Goal: Task Accomplishment & Management: Manage account settings

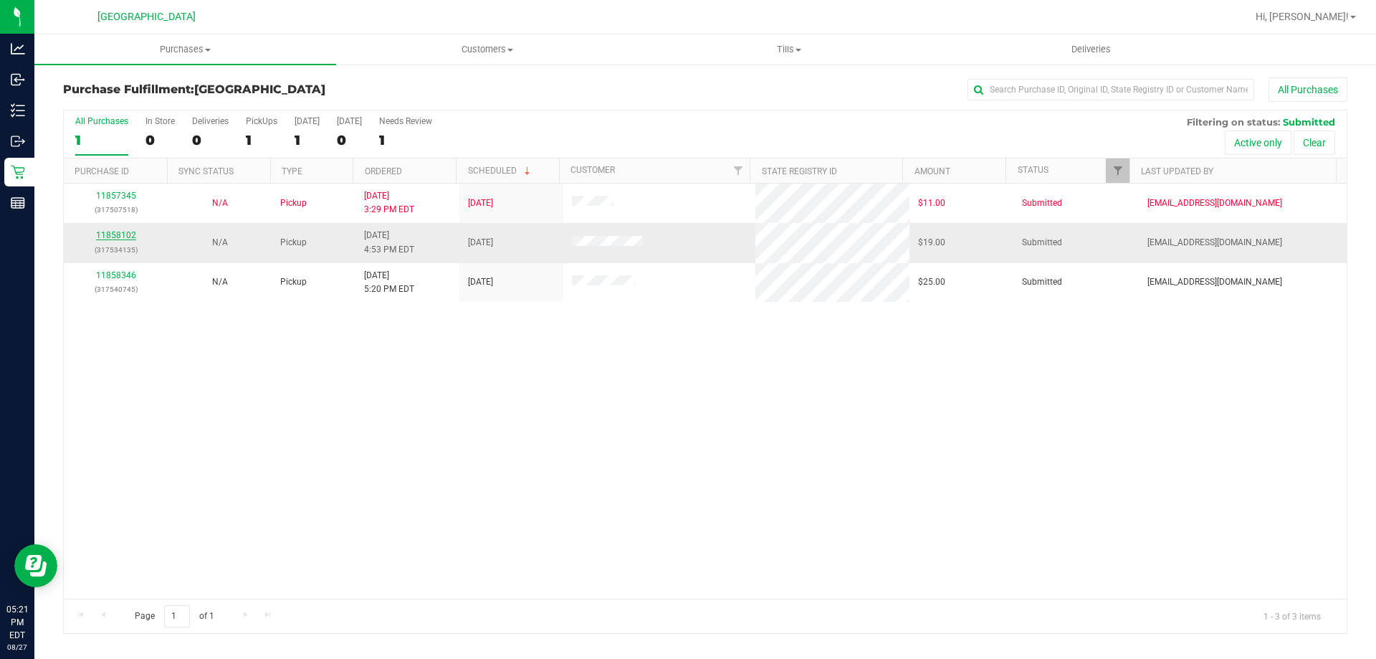
click at [120, 235] on link "11858102" at bounding box center [116, 235] width 40 height 10
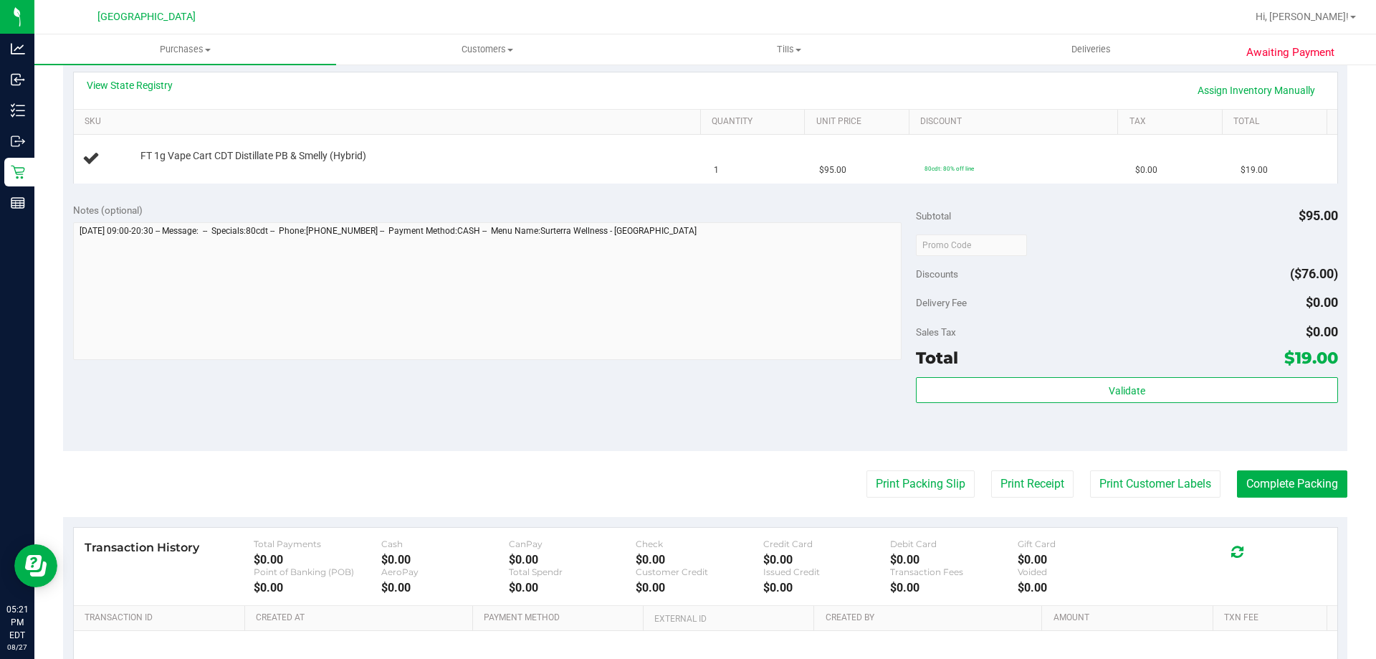
scroll to position [354, 0]
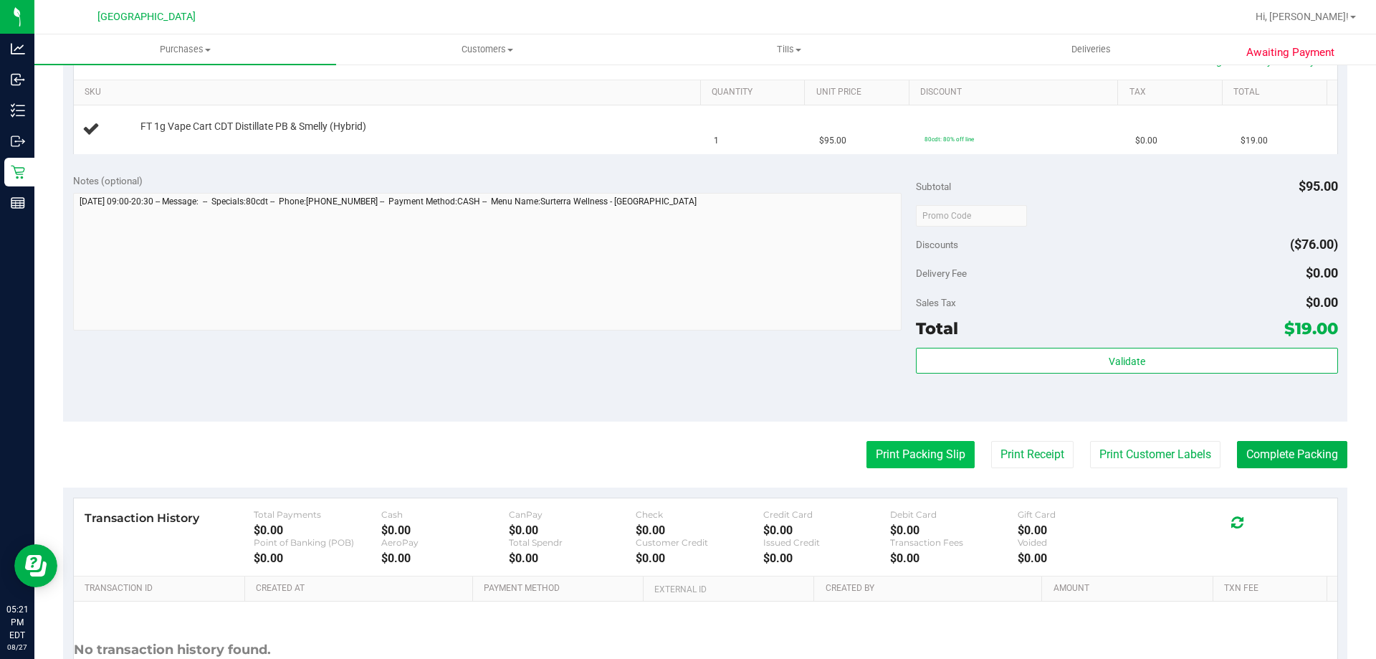
click at [904, 451] on button "Print Packing Slip" at bounding box center [920, 454] width 108 height 27
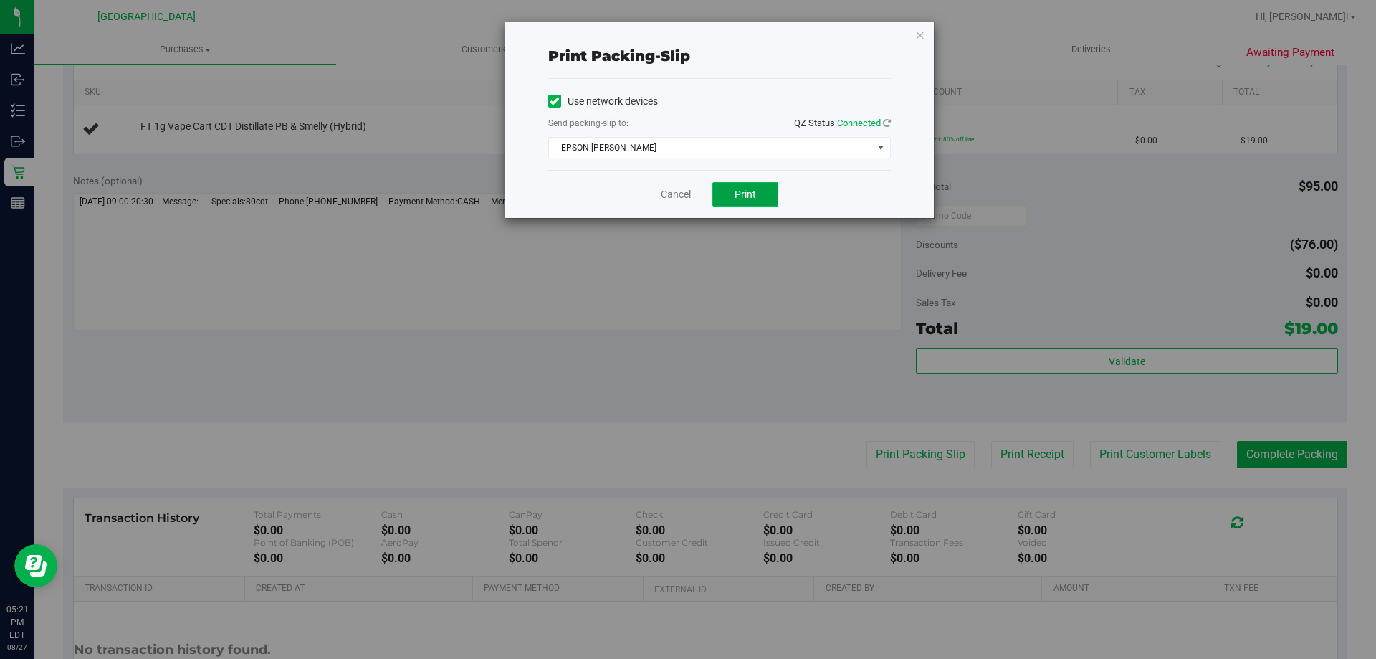
click at [737, 197] on span "Print" at bounding box center [746, 193] width 22 height 11
click at [672, 196] on link "Cancel" at bounding box center [676, 194] width 30 height 15
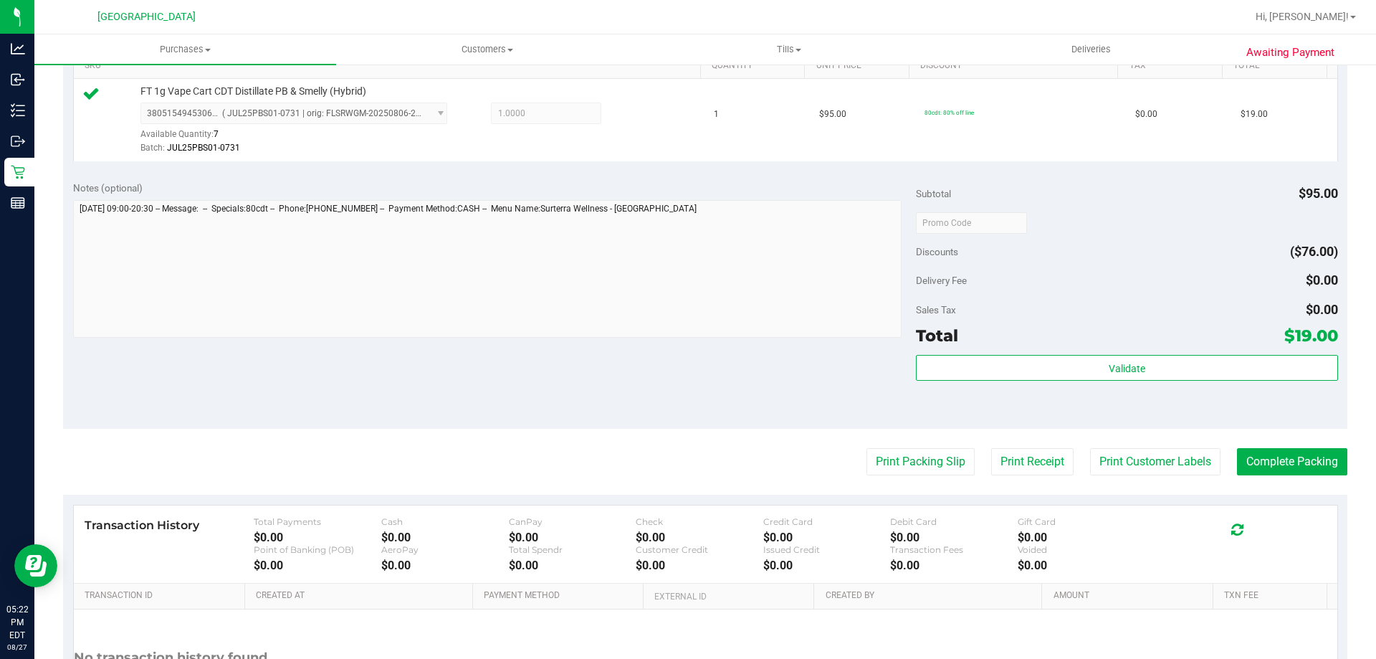
scroll to position [381, 0]
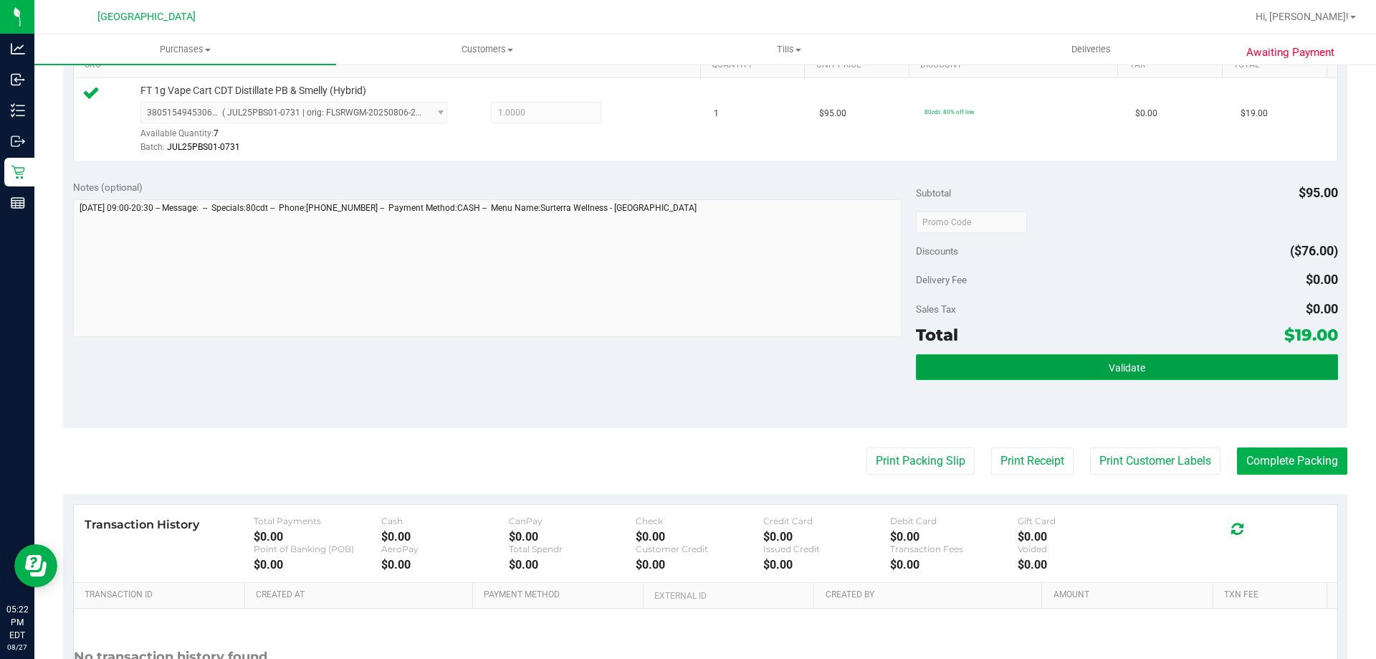
click at [968, 357] on button "Validate" at bounding box center [1126, 367] width 421 height 26
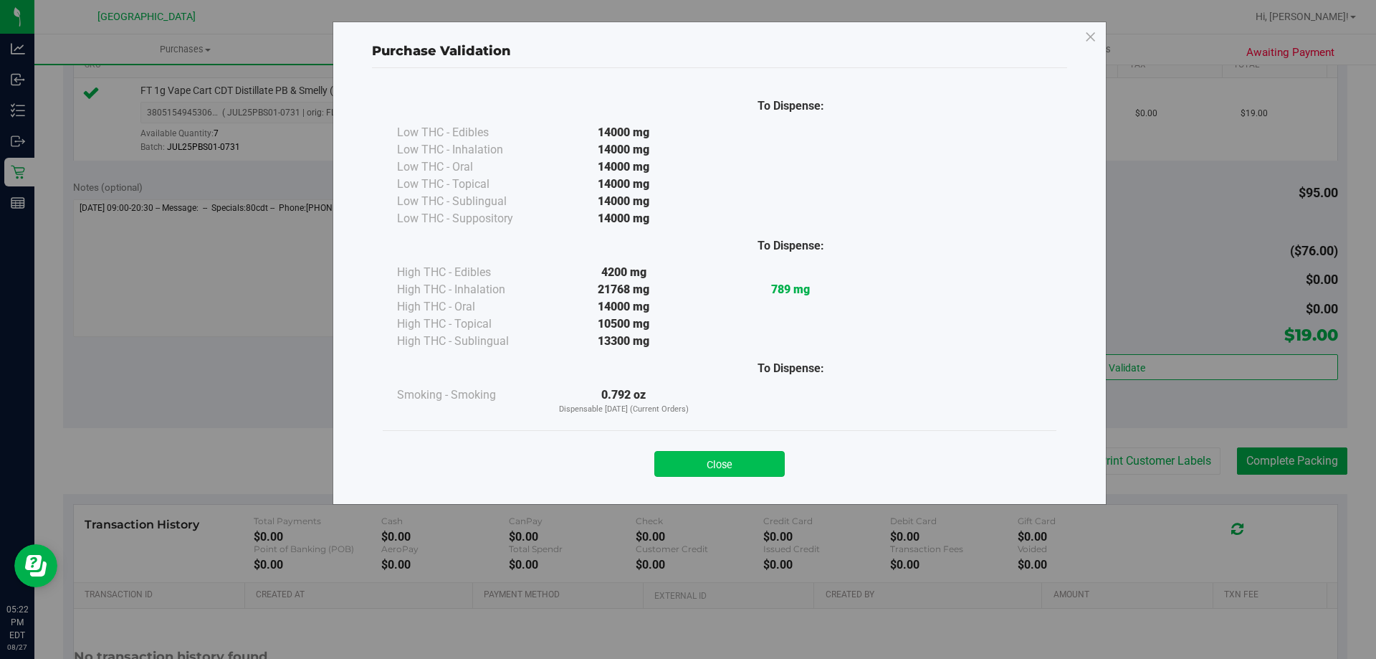
click at [699, 456] on button "Close" at bounding box center [719, 464] width 130 height 26
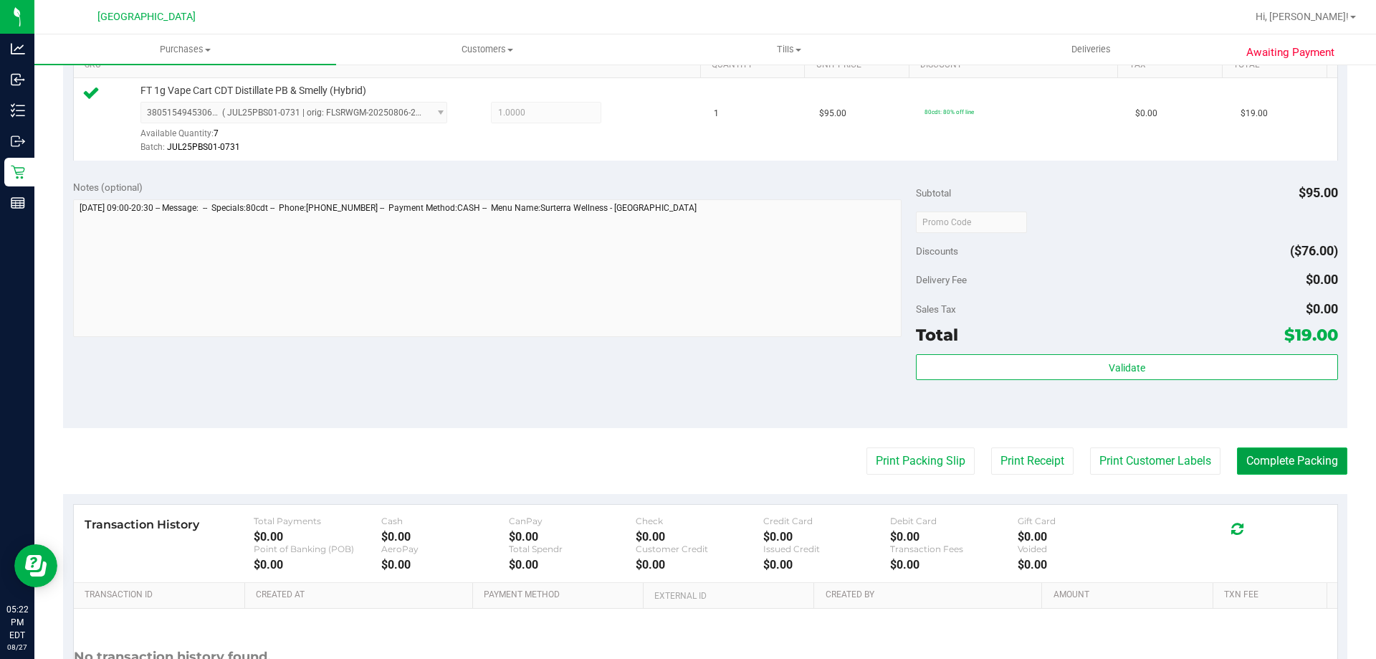
click at [1260, 470] on button "Complete Packing" at bounding box center [1292, 460] width 110 height 27
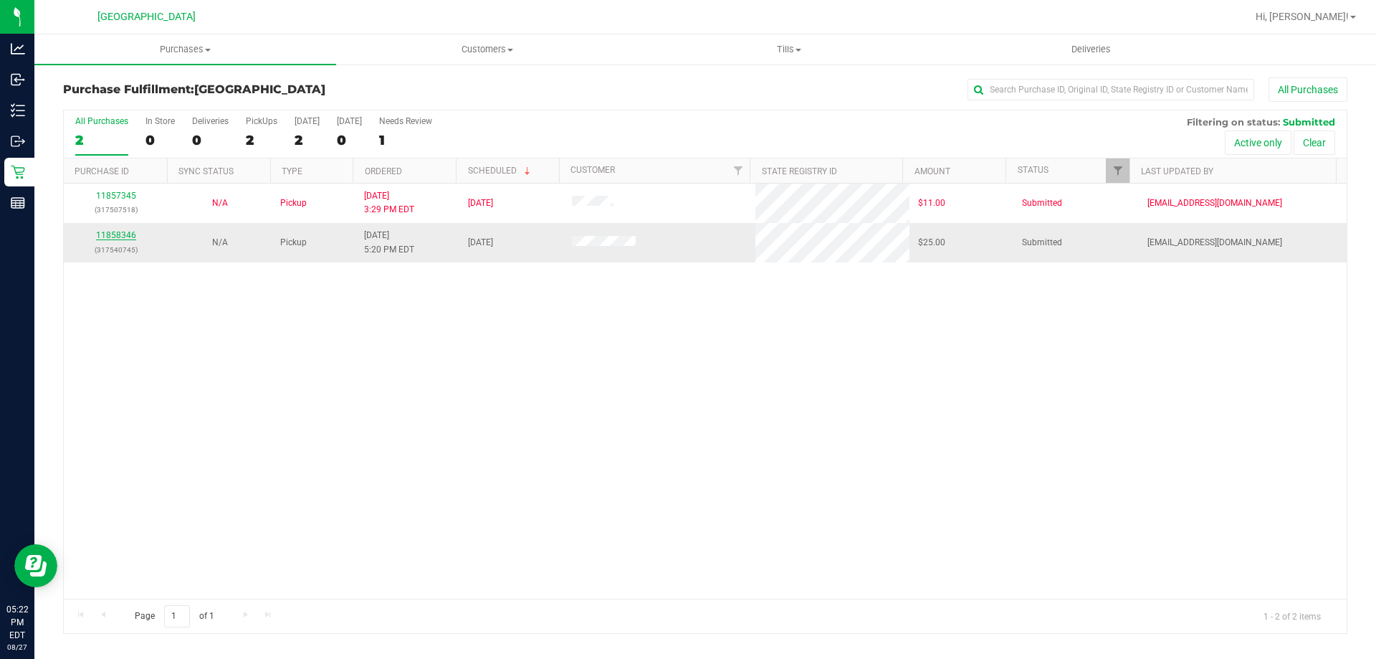
click at [122, 233] on link "11858346" at bounding box center [116, 235] width 40 height 10
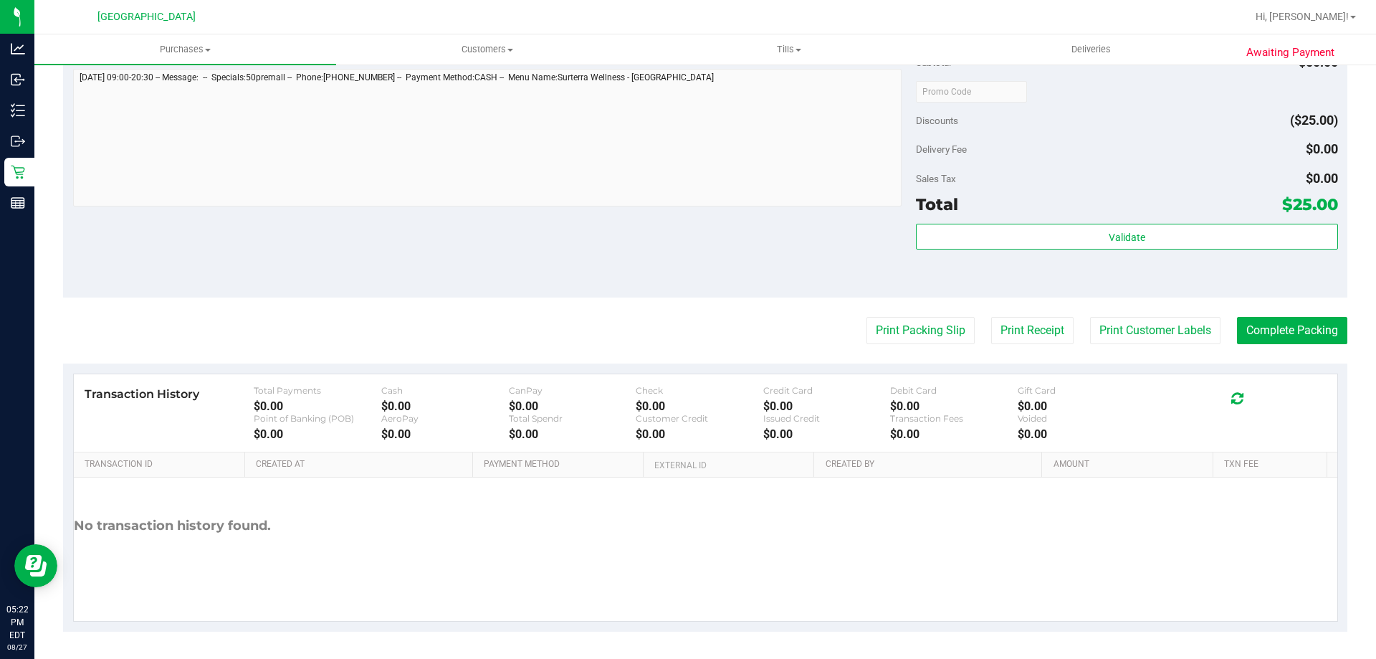
scroll to position [479, 0]
click at [901, 335] on button "Print Packing Slip" at bounding box center [920, 328] width 108 height 27
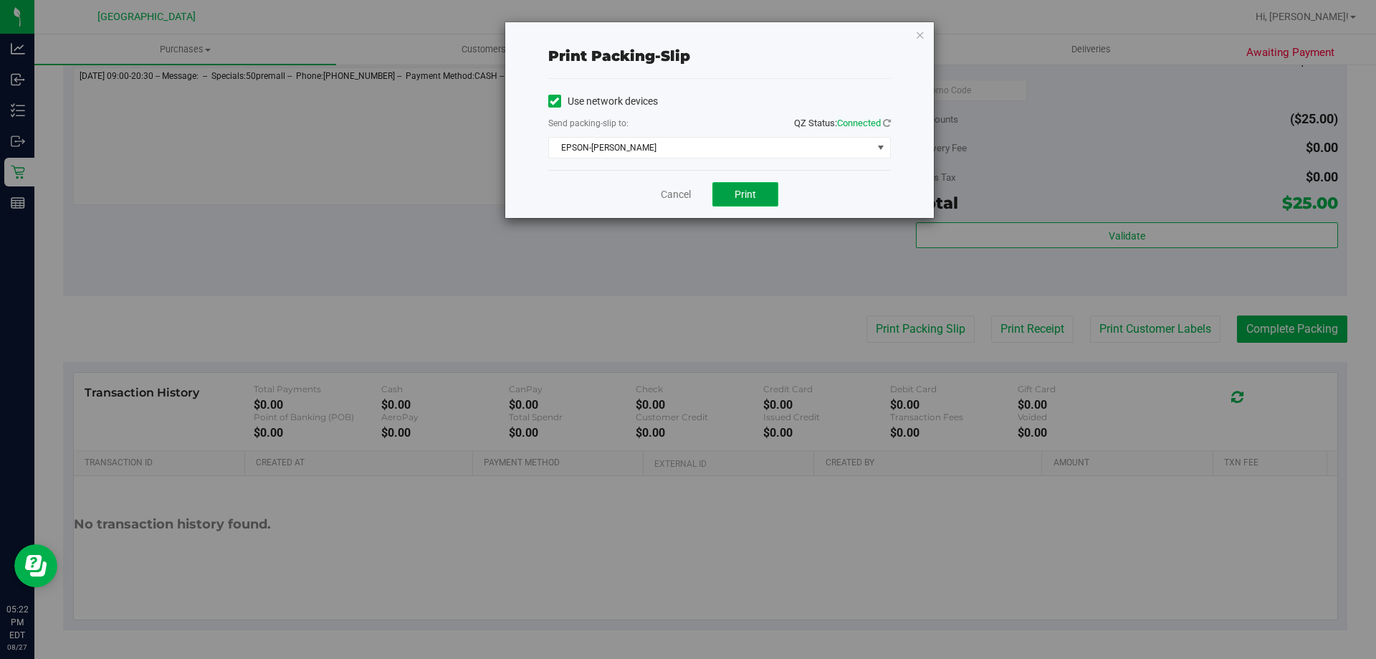
click at [727, 195] on button "Print" at bounding box center [745, 194] width 66 height 24
click at [671, 193] on link "Cancel" at bounding box center [676, 194] width 30 height 15
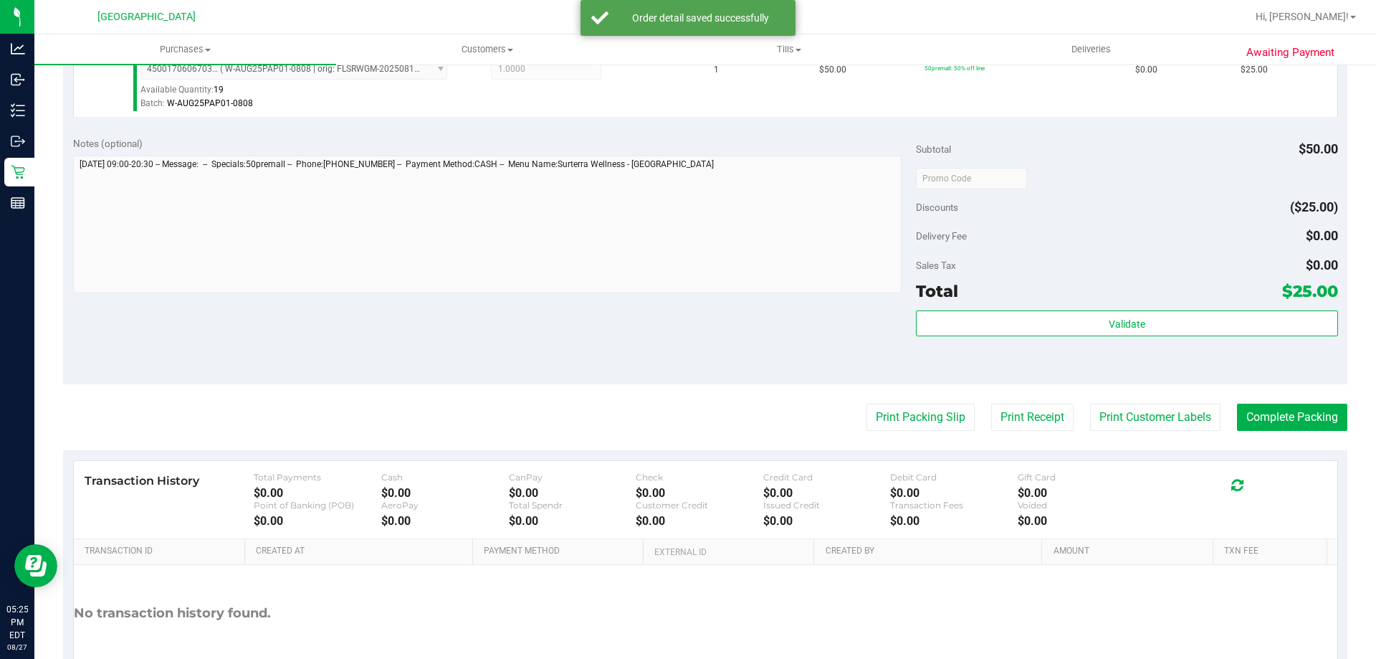
scroll to position [513, 0]
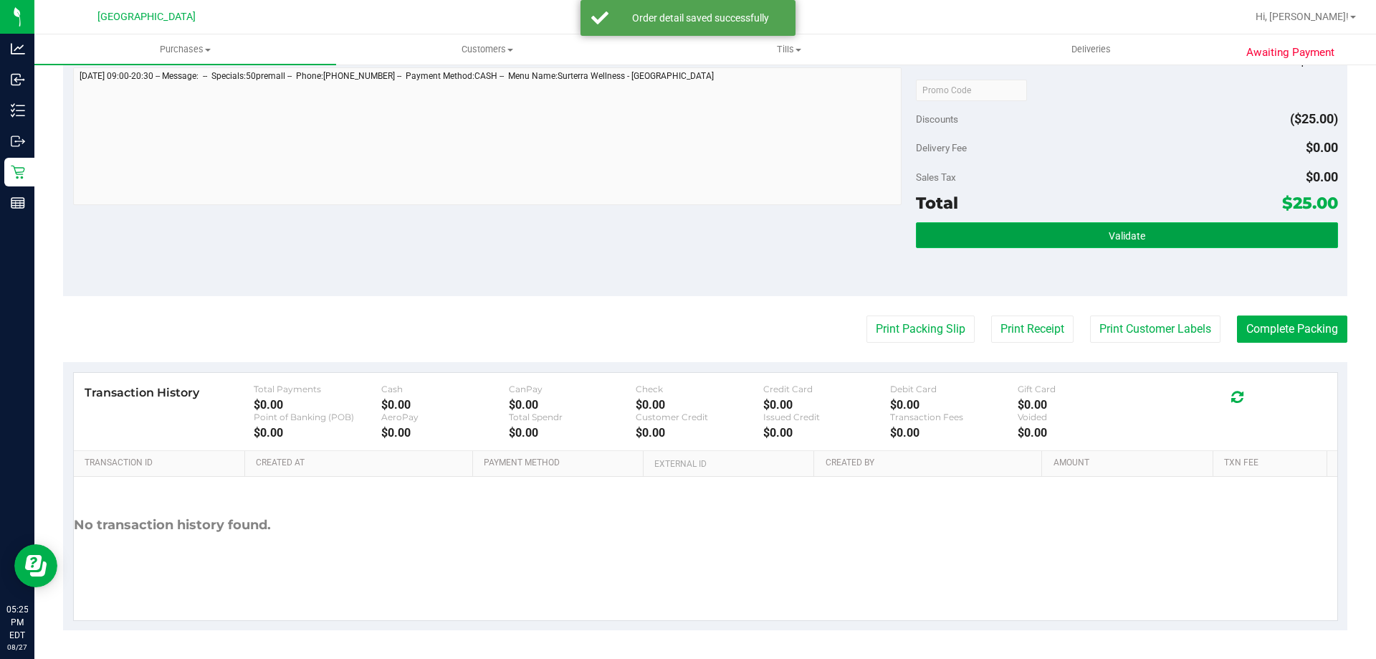
click at [1004, 225] on button "Validate" at bounding box center [1126, 235] width 421 height 26
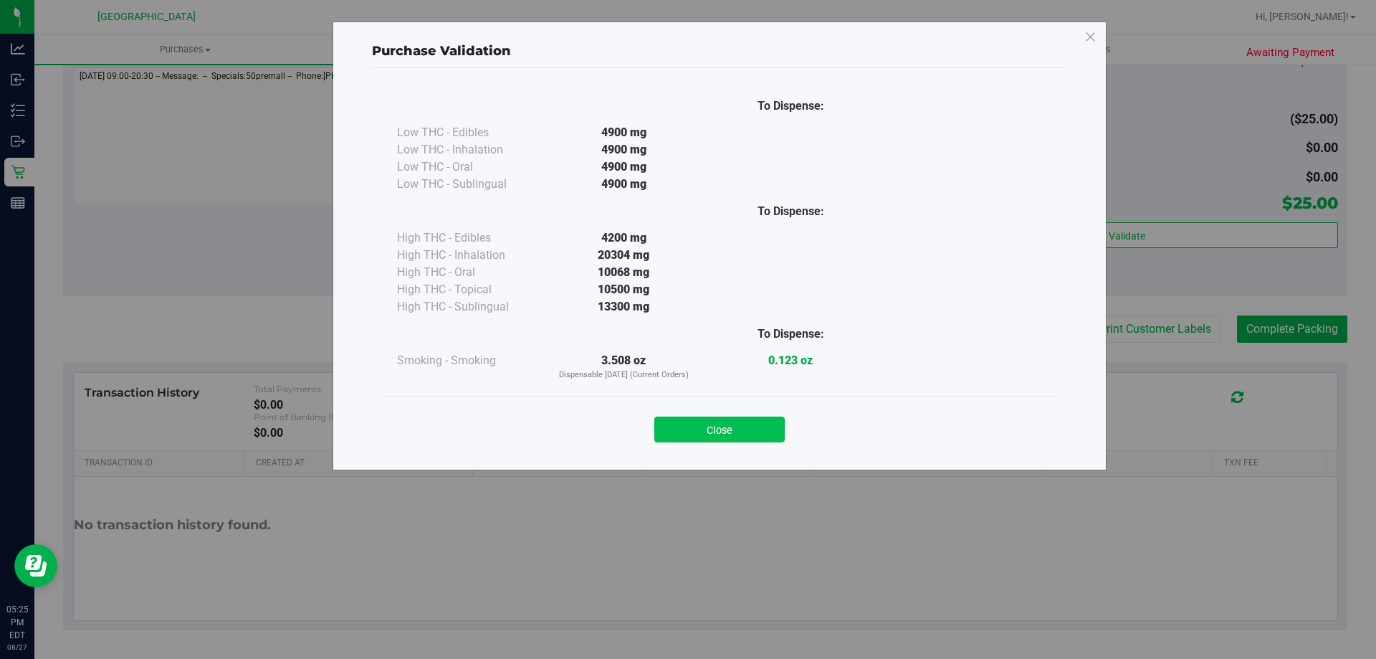
click at [708, 426] on button "Close" at bounding box center [719, 429] width 130 height 26
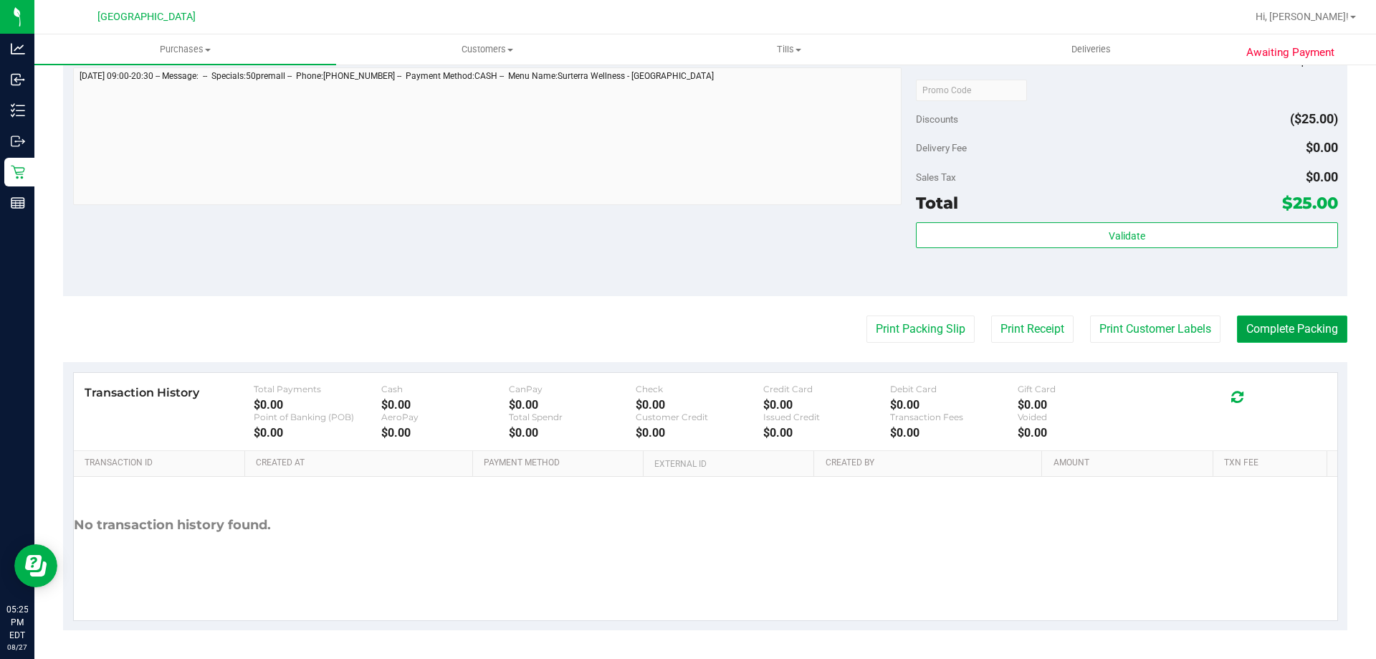
click at [1300, 338] on button "Complete Packing" at bounding box center [1292, 328] width 110 height 27
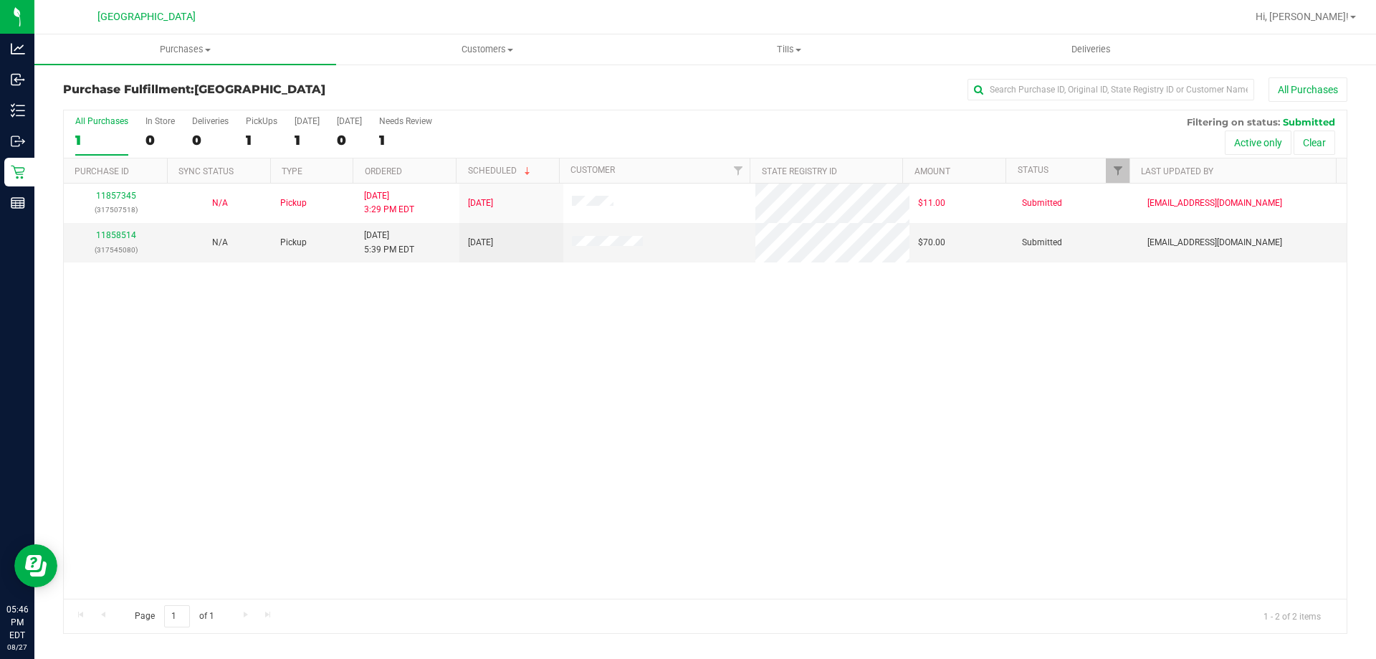
click at [590, 425] on div "11857345 (317507518) N/A Pickup 8/27/2025 3:29 PM EDT 8/27/2025 $11.00 Submitte…" at bounding box center [705, 390] width 1283 height 415
click at [115, 237] on link "11858720" at bounding box center [116, 235] width 40 height 10
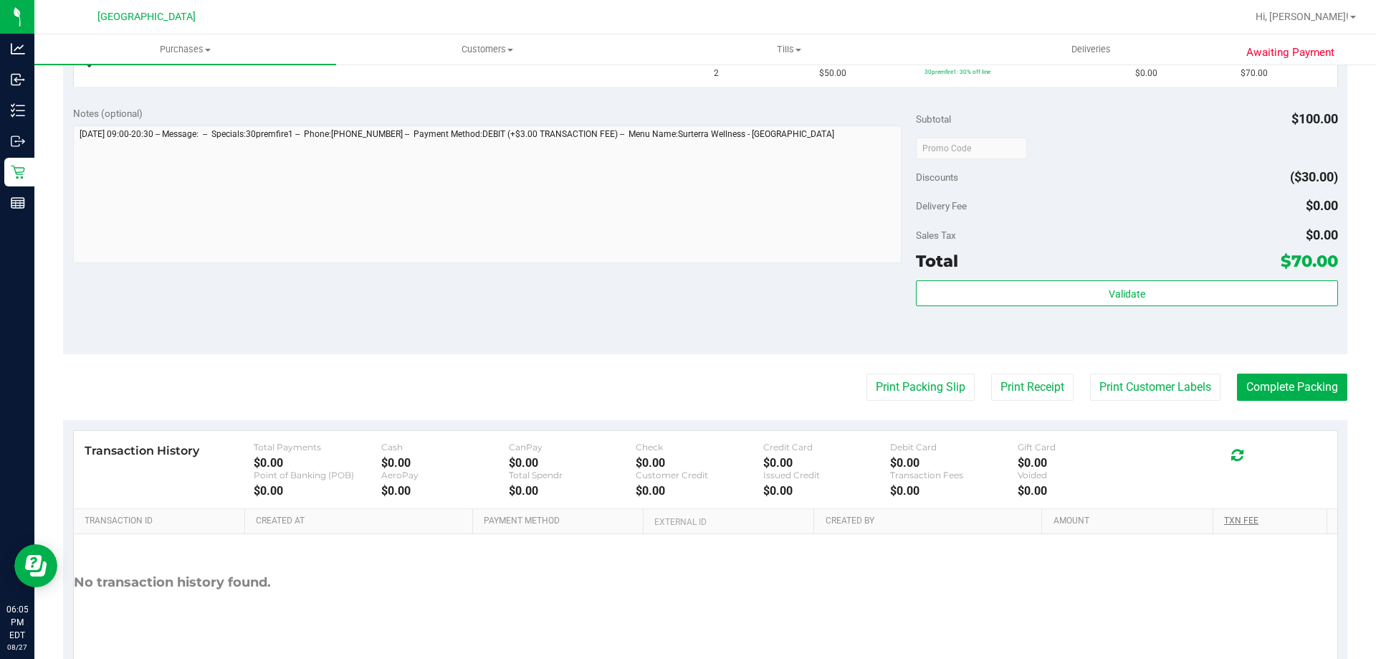
scroll to position [454, 0]
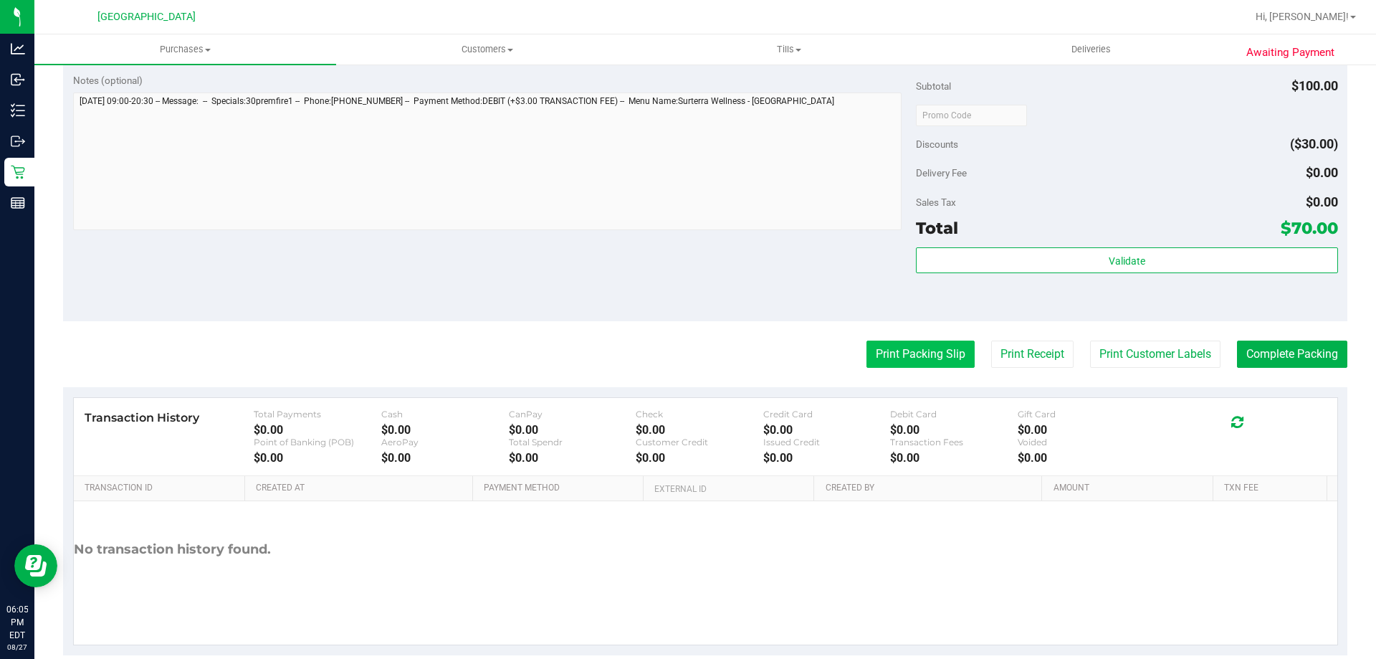
click at [899, 363] on button "Print Packing Slip" at bounding box center [920, 353] width 108 height 27
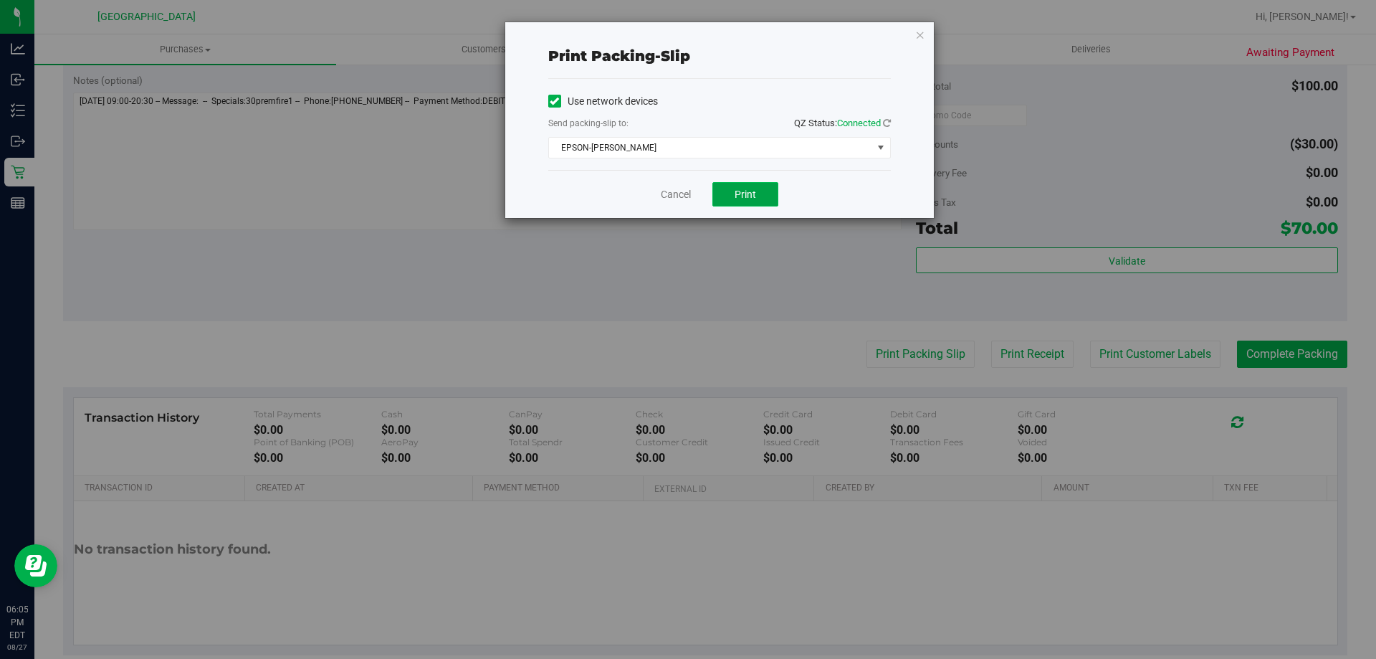
click at [742, 201] on button "Print" at bounding box center [745, 194] width 66 height 24
click at [678, 188] on link "Cancel" at bounding box center [676, 194] width 30 height 15
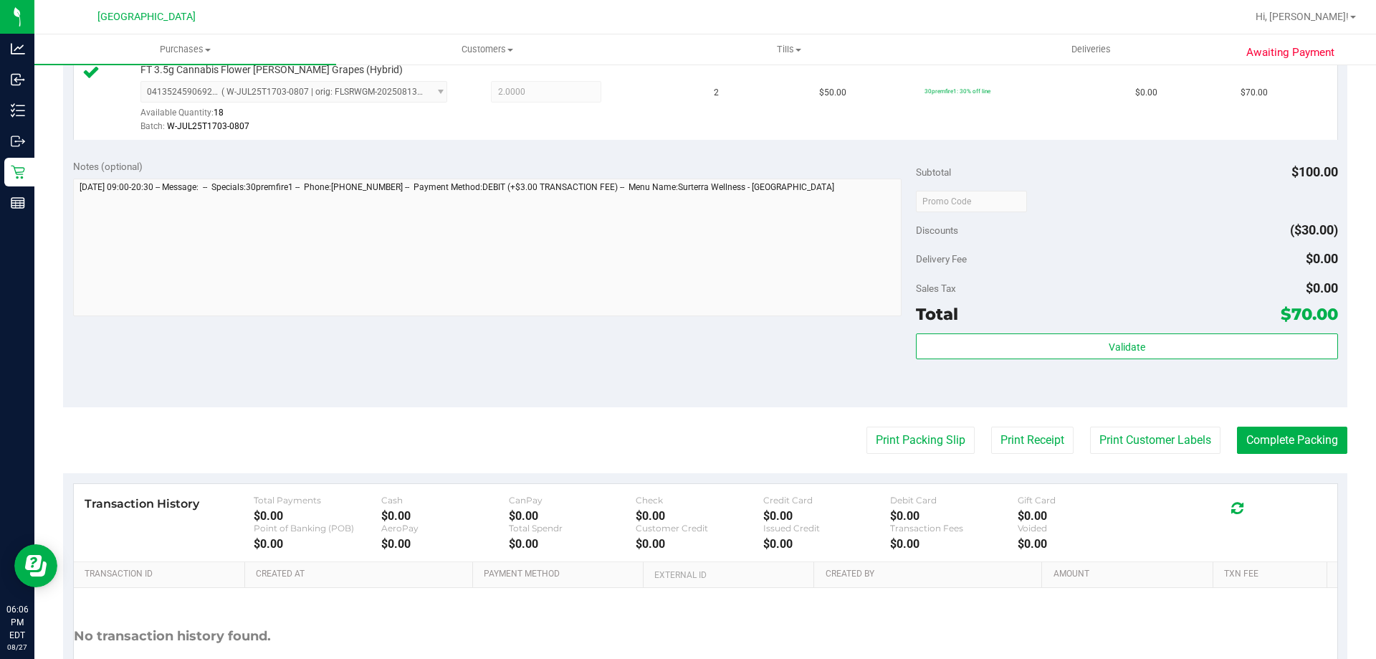
scroll to position [434, 0]
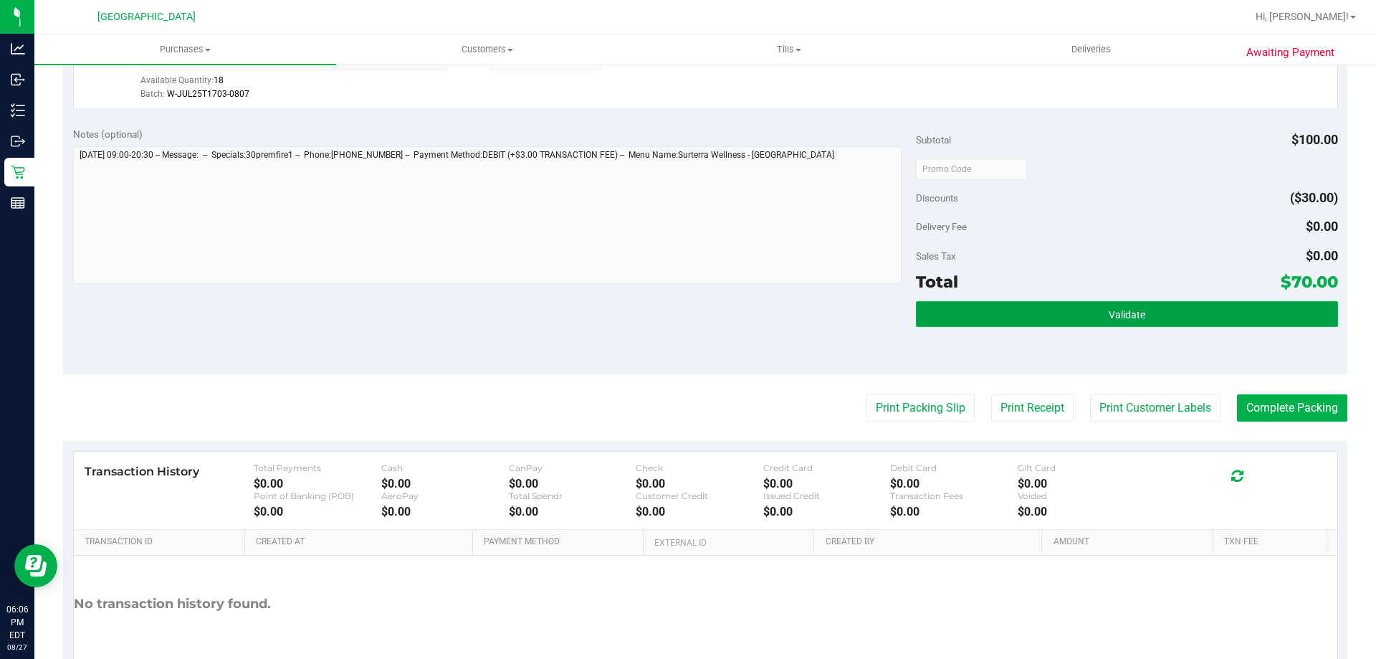
click at [988, 317] on button "Validate" at bounding box center [1126, 314] width 421 height 26
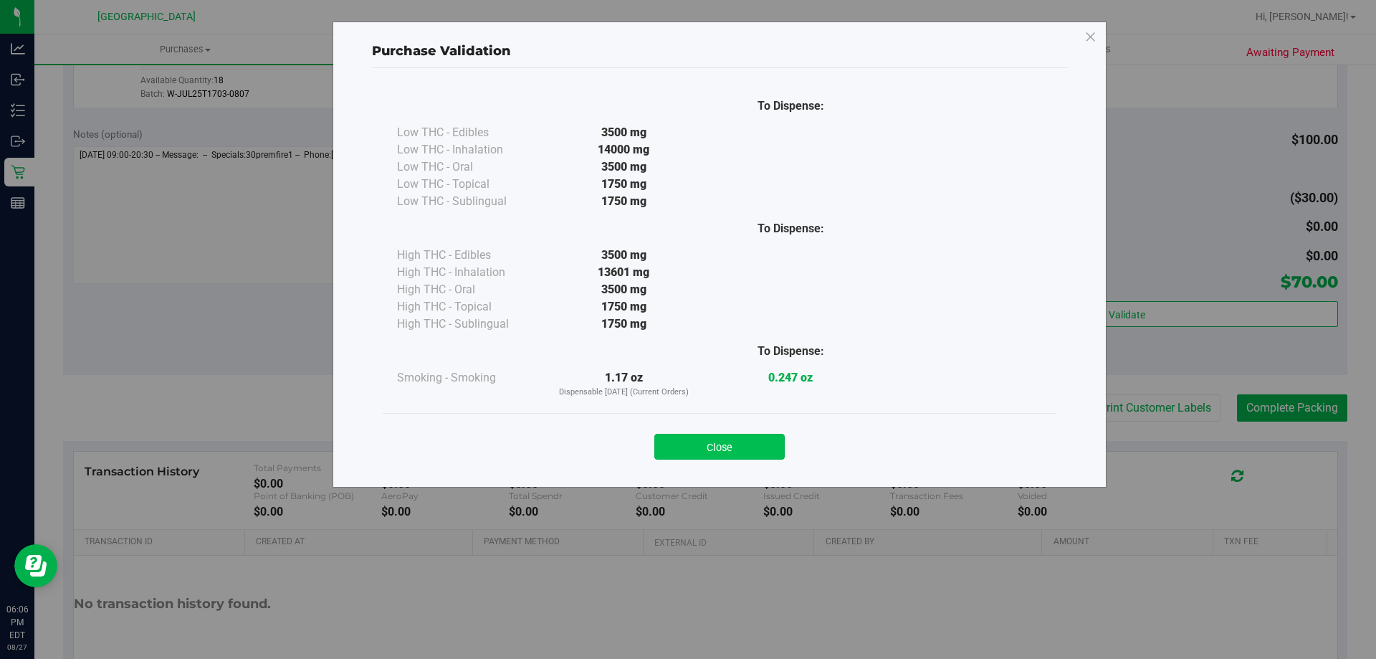
click at [710, 436] on button "Close" at bounding box center [719, 447] width 130 height 26
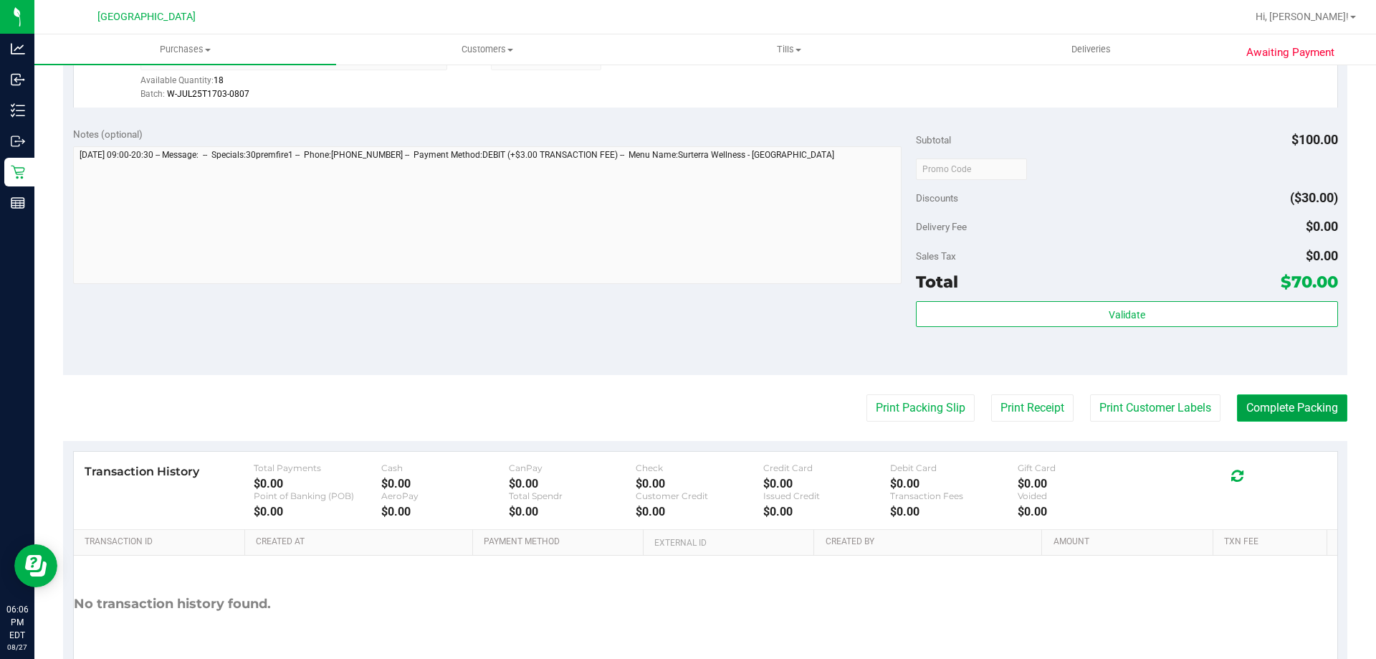
click at [1270, 414] on button "Complete Packing" at bounding box center [1292, 407] width 110 height 27
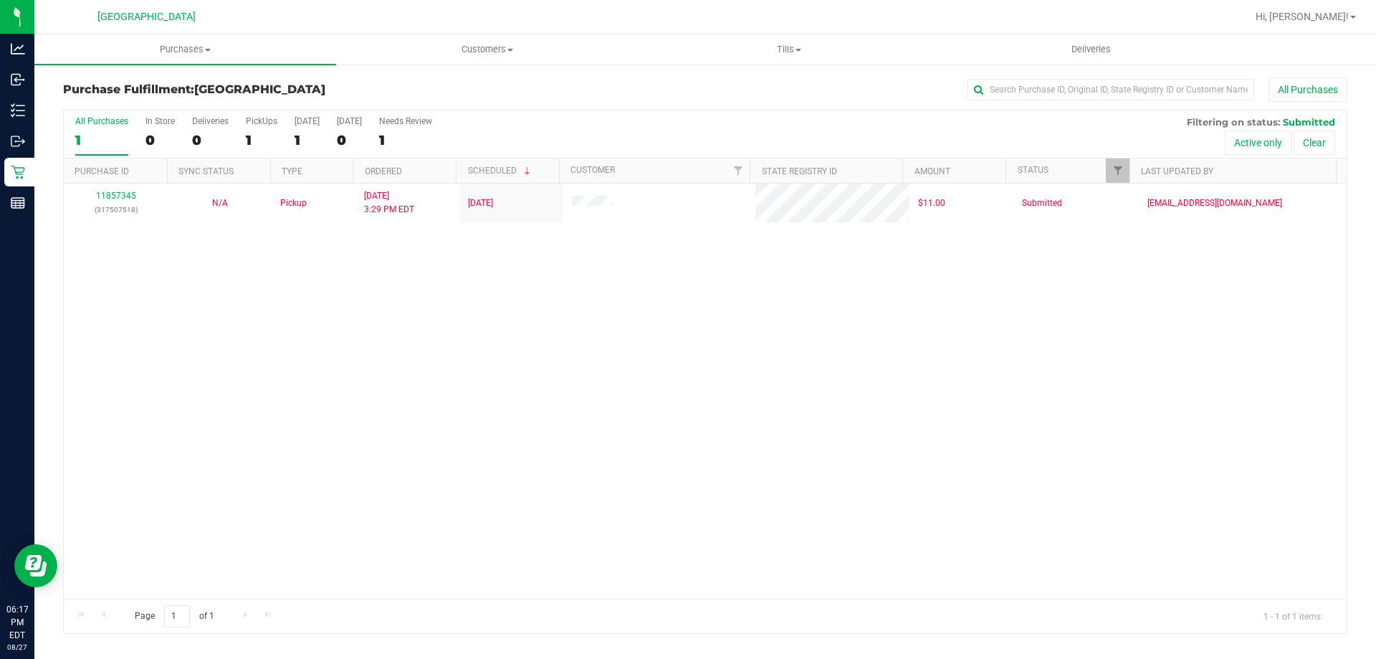
click at [258, 378] on div "11857345 (317507518) N/A Pickup 8/27/2025 3:29 PM EDT 8/27/2025 $11.00 Submitte…" at bounding box center [705, 390] width 1283 height 415
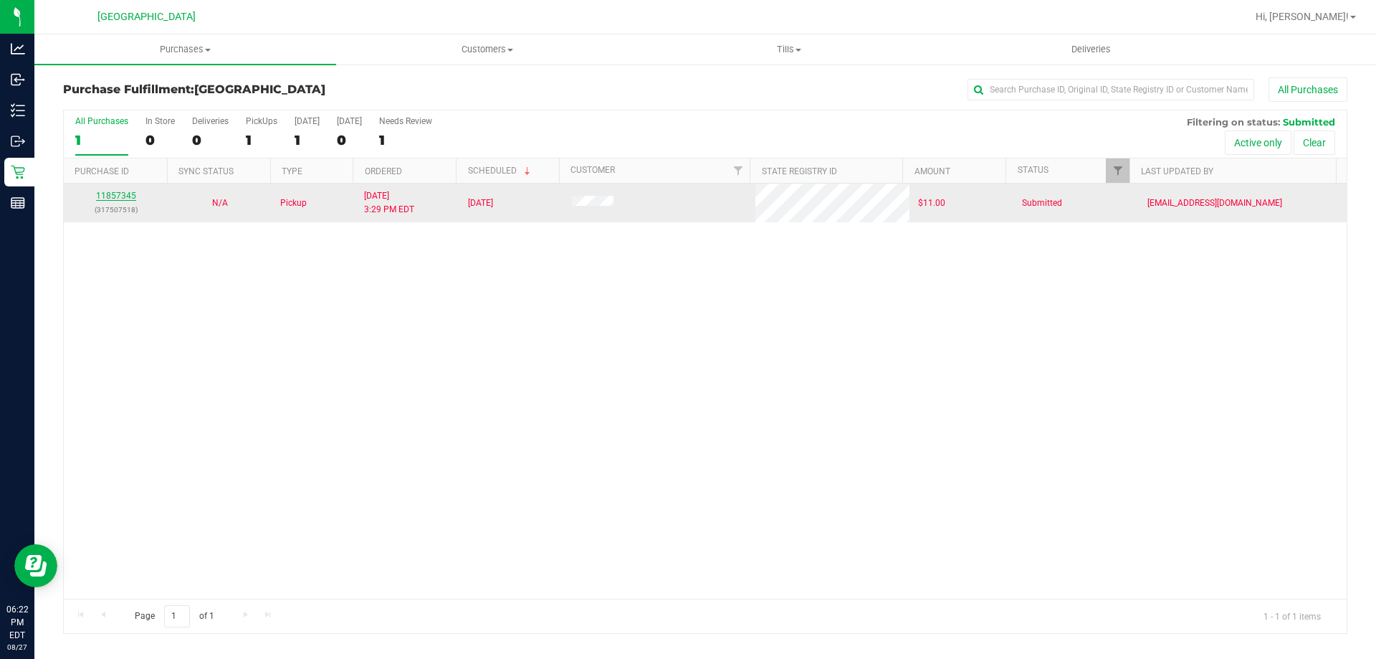
click at [125, 200] on link "11857345" at bounding box center [116, 196] width 40 height 10
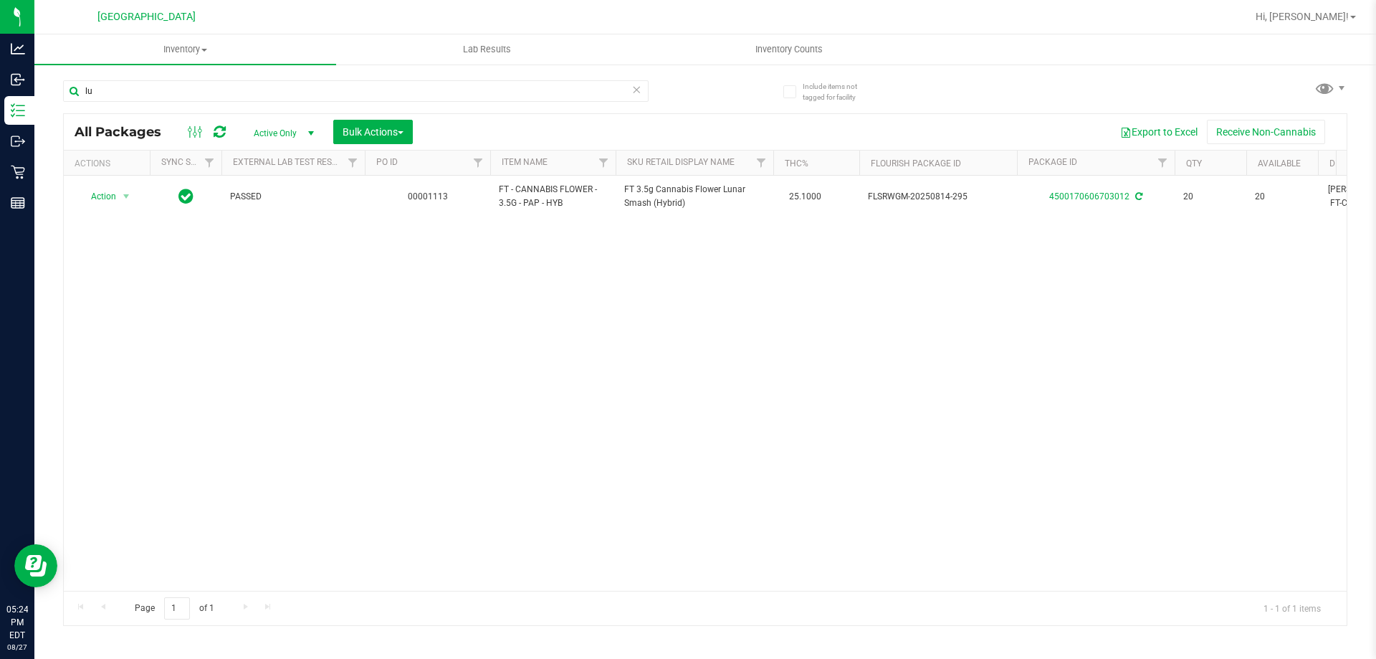
type input "l"
click at [124, 86] on input "gass" at bounding box center [356, 91] width 586 height 22
type input "g"
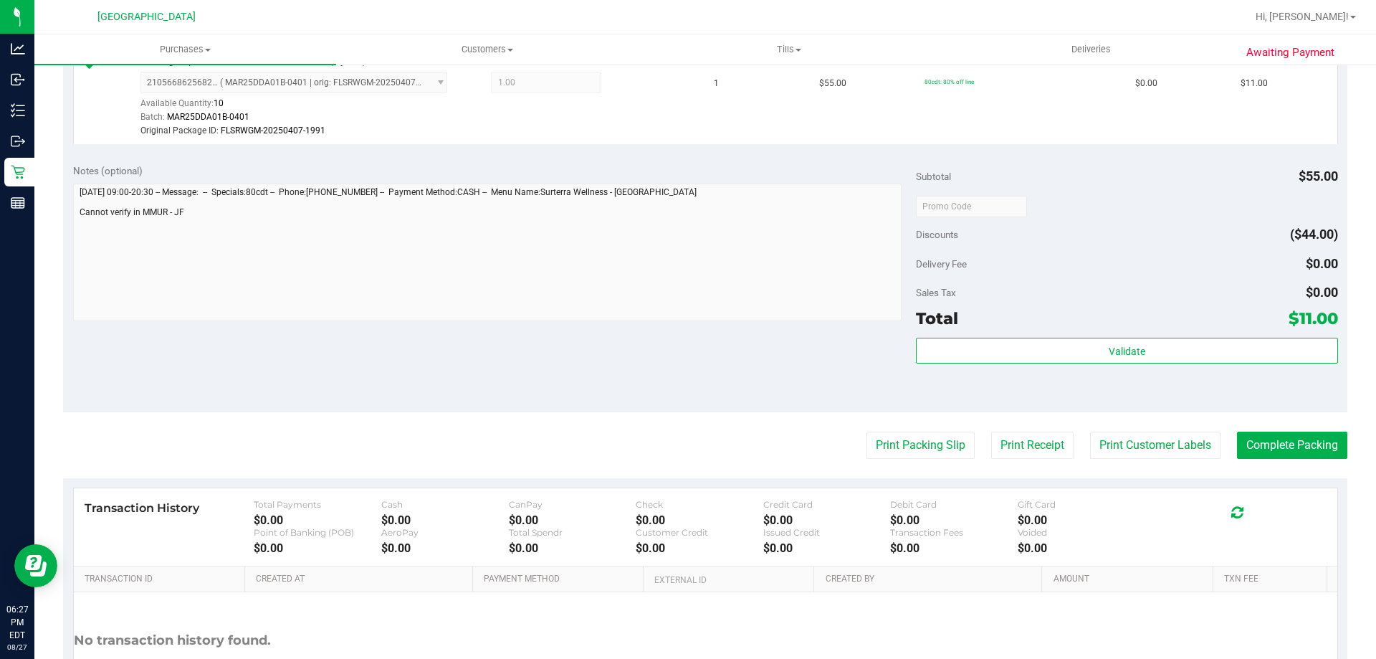
scroll to position [435, 0]
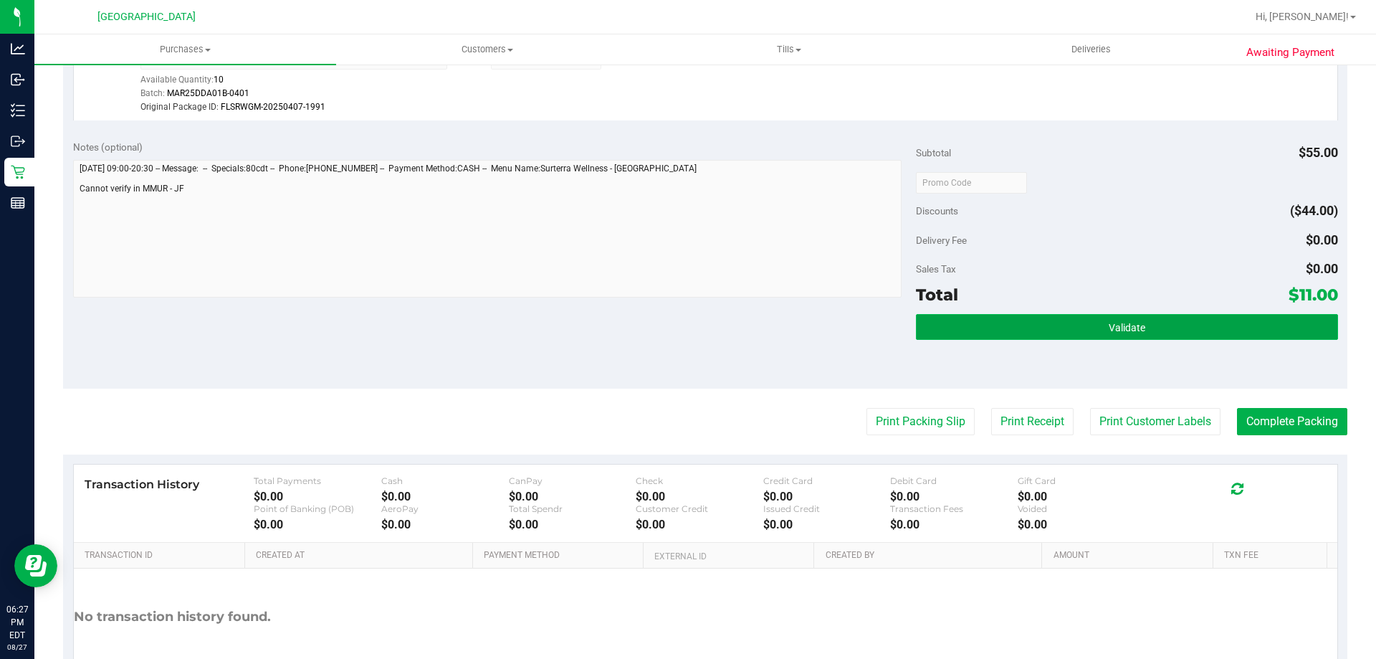
click at [1106, 334] on button "Validate" at bounding box center [1126, 327] width 421 height 26
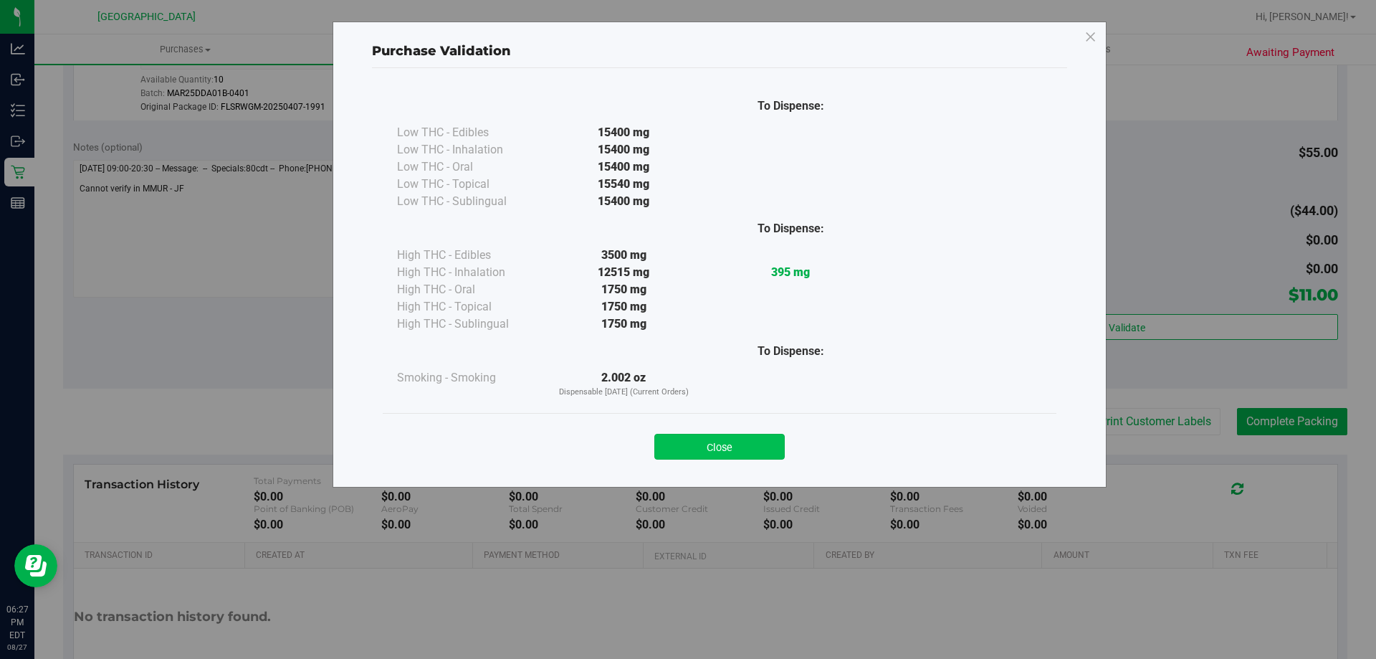
click at [670, 444] on button "Close" at bounding box center [719, 447] width 130 height 26
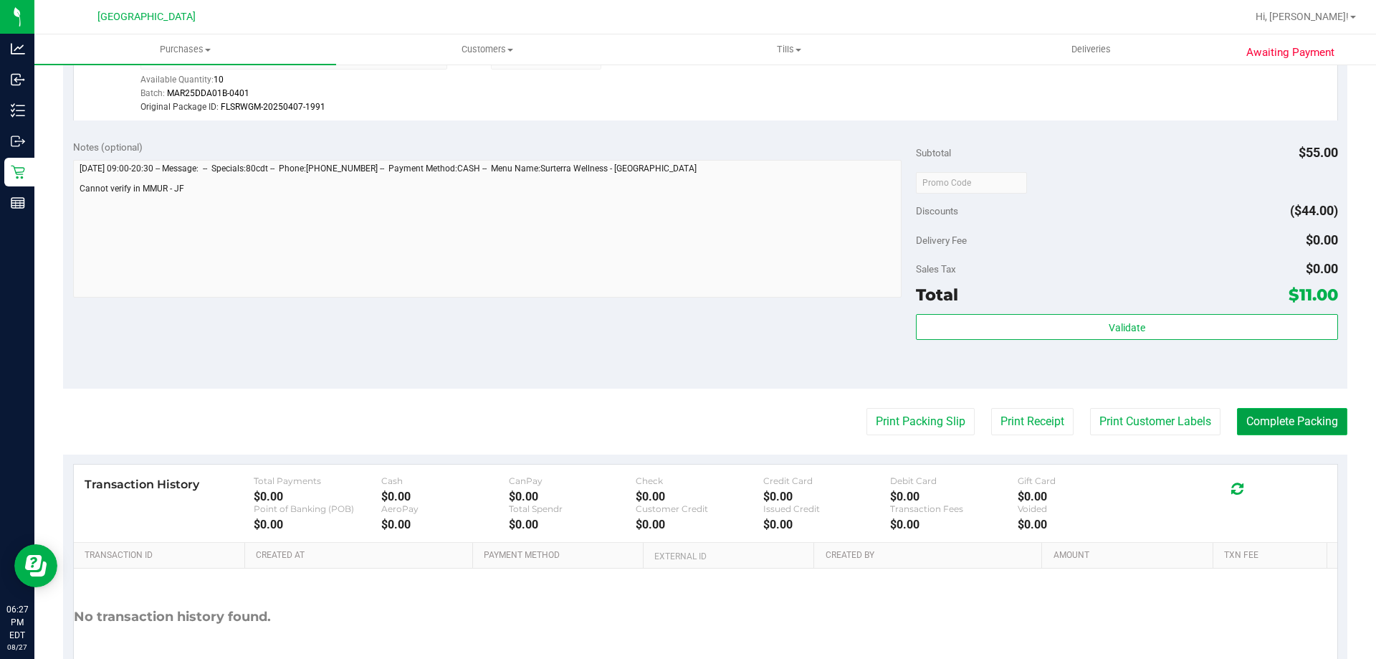
click at [1279, 415] on button "Complete Packing" at bounding box center [1292, 421] width 110 height 27
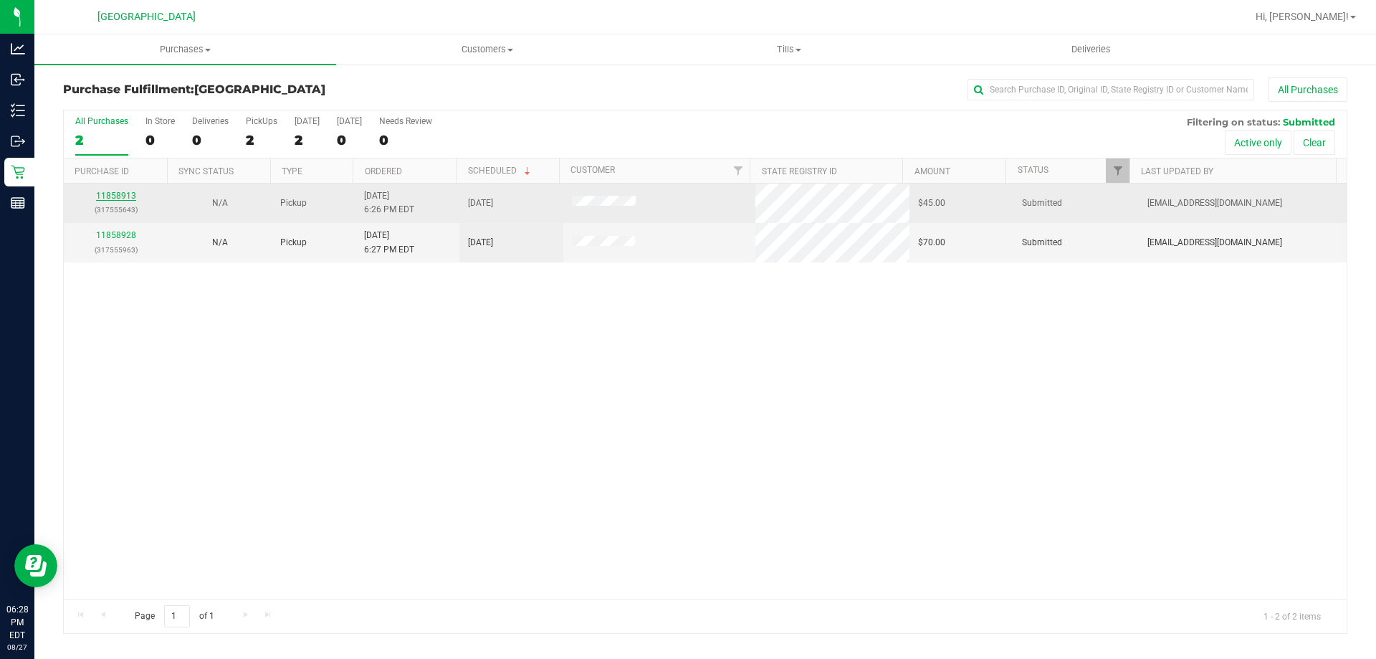
click at [128, 194] on link "11858913" at bounding box center [116, 196] width 40 height 10
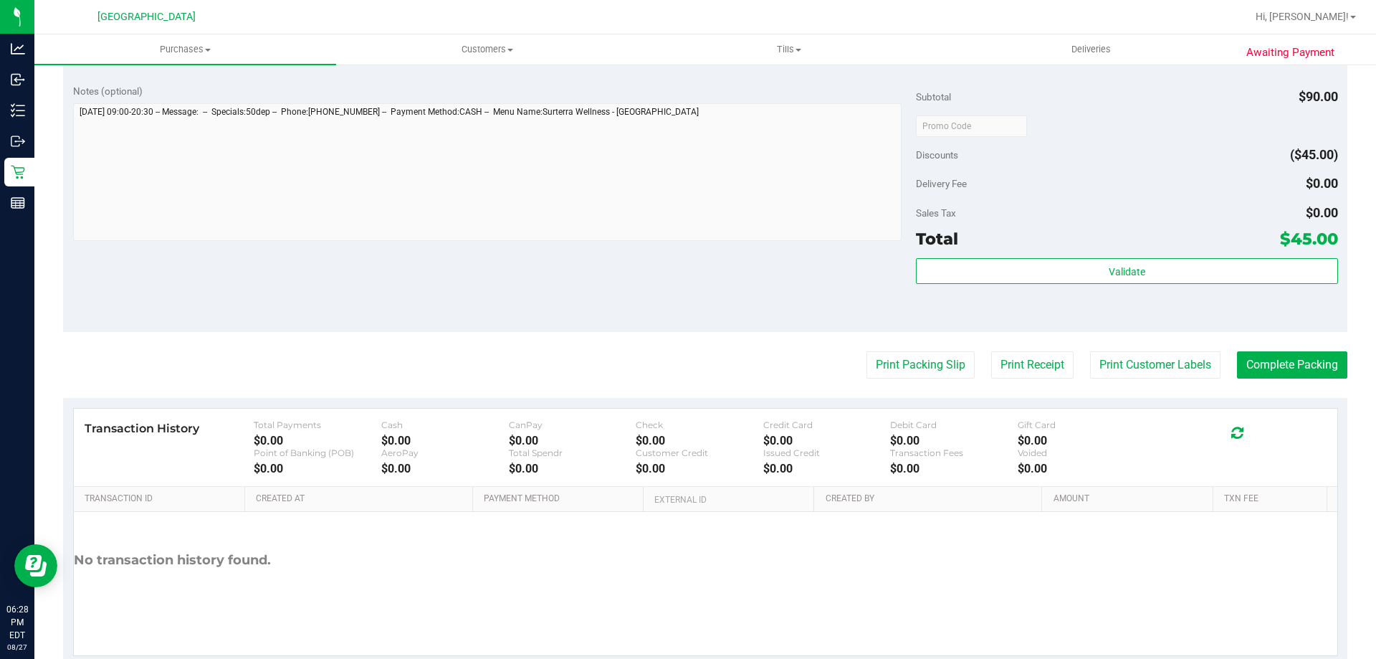
scroll to position [479, 0]
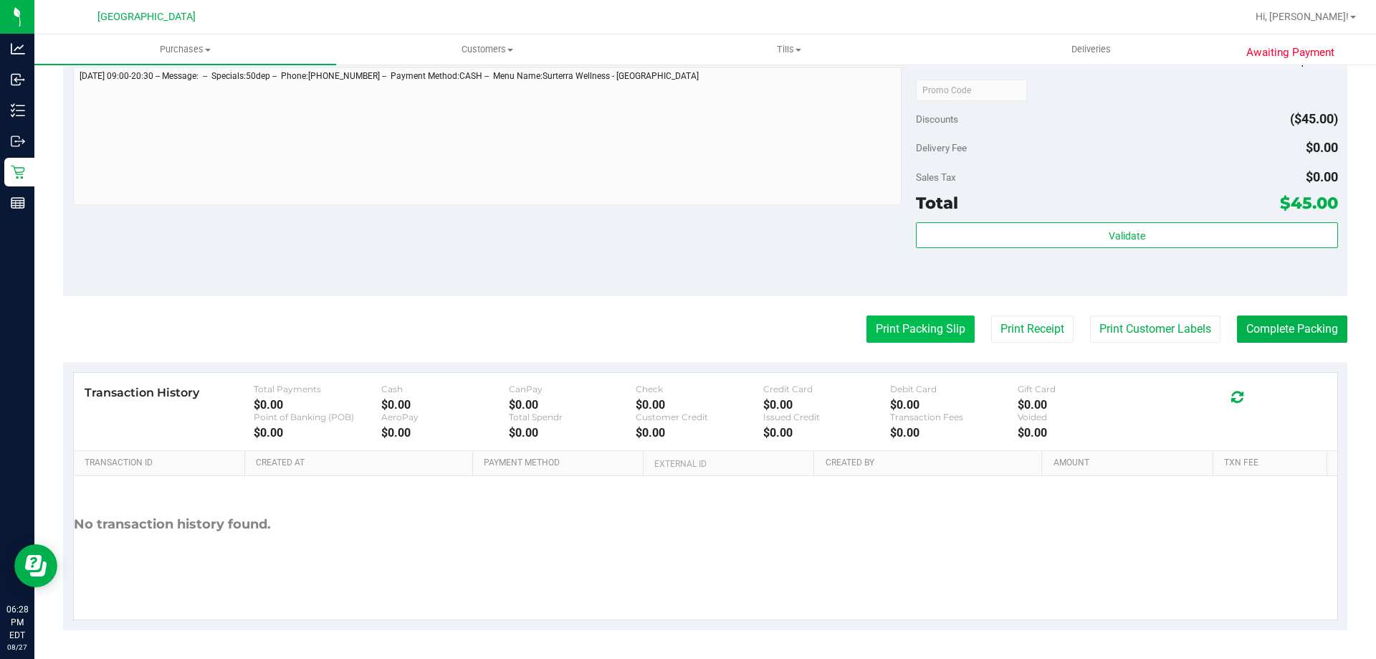
click at [884, 339] on button "Print Packing Slip" at bounding box center [920, 328] width 108 height 27
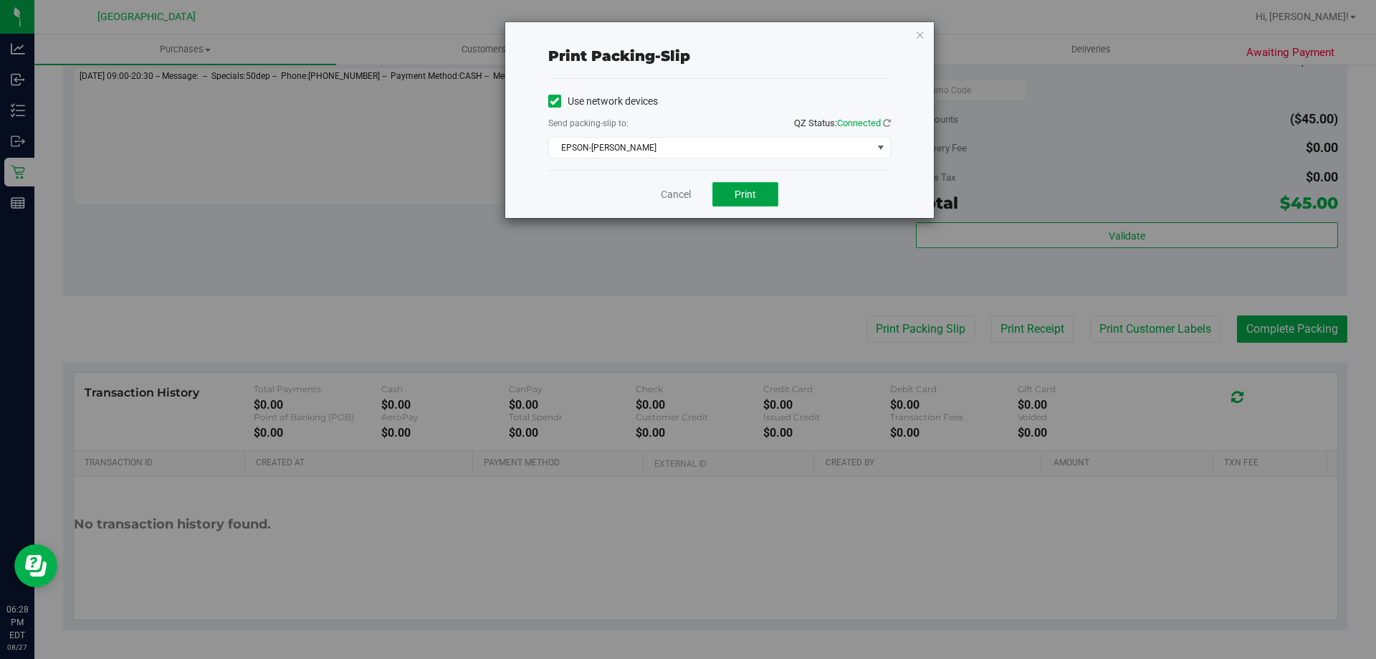
click at [746, 186] on button "Print" at bounding box center [745, 194] width 66 height 24
click at [667, 197] on link "Cancel" at bounding box center [676, 194] width 30 height 15
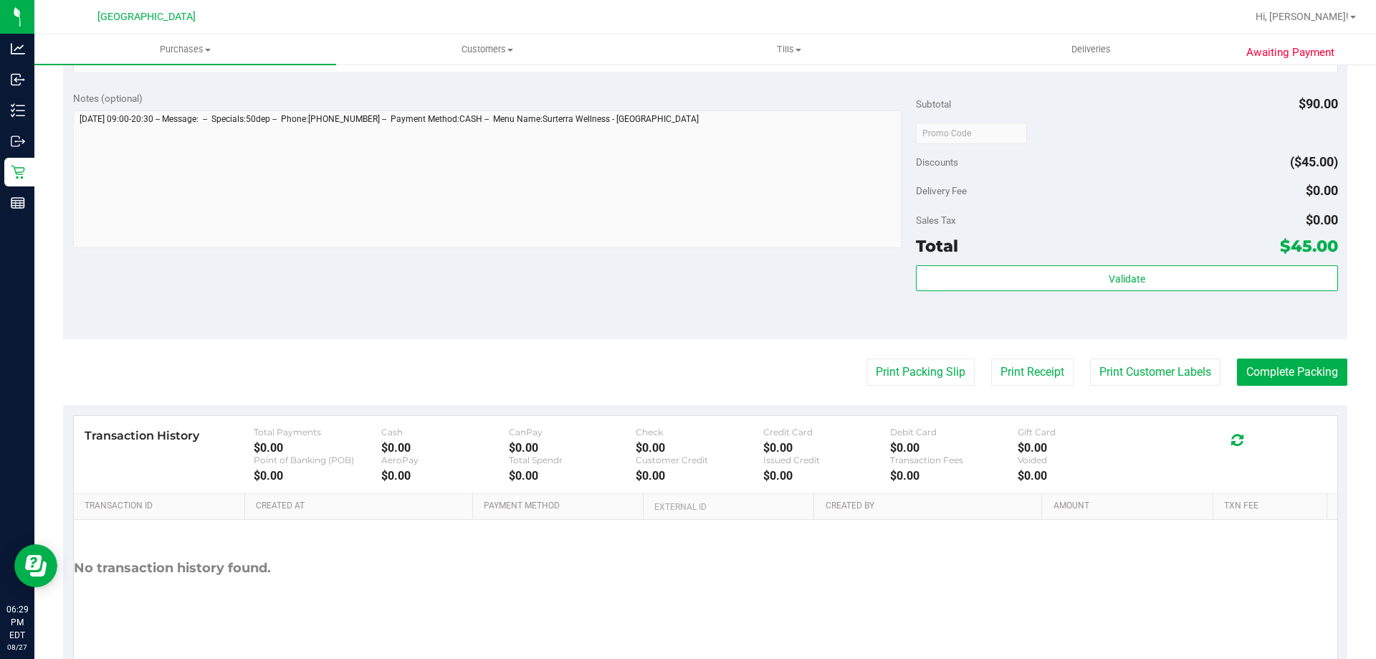
scroll to position [486, 0]
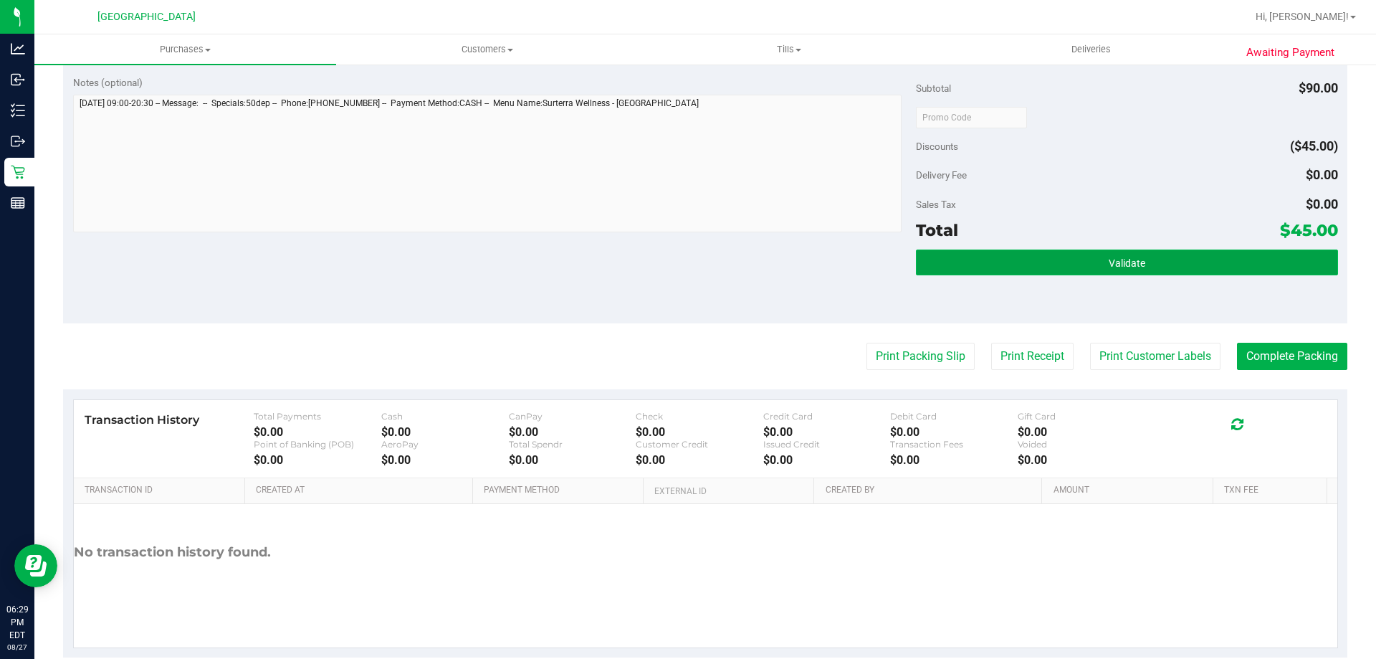
click at [1025, 266] on button "Validate" at bounding box center [1126, 262] width 421 height 26
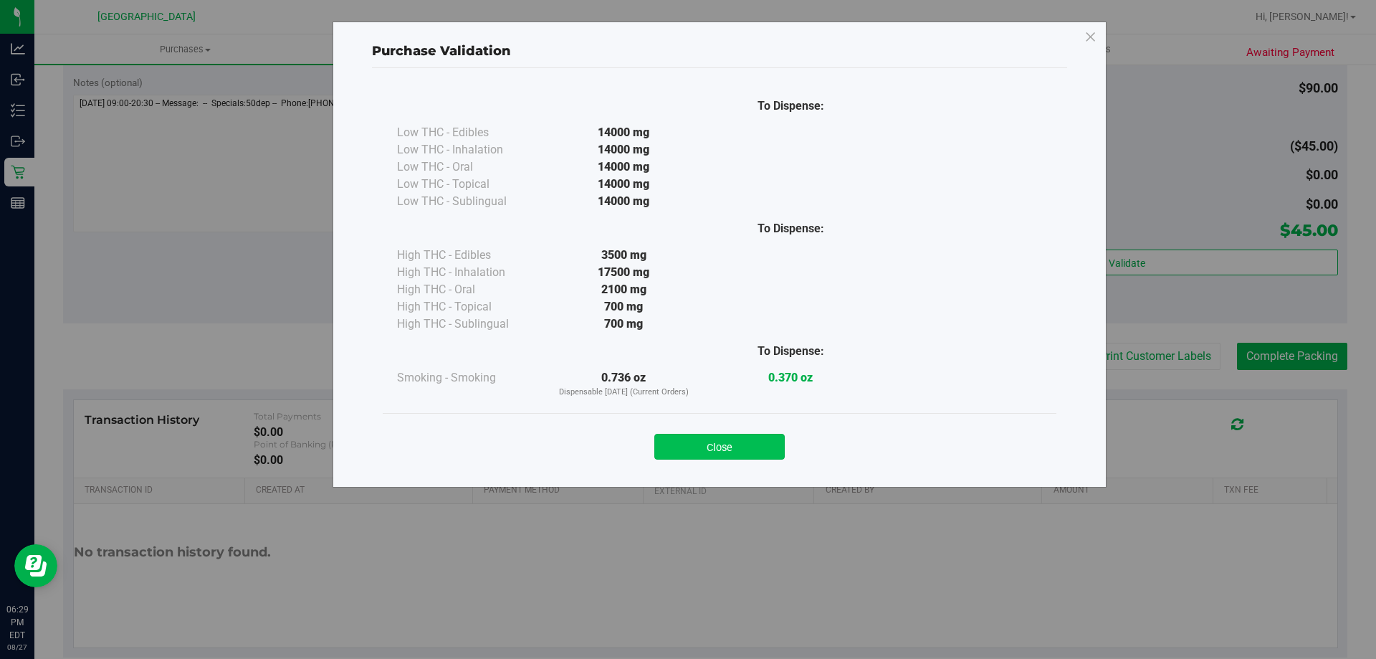
click at [710, 446] on button "Close" at bounding box center [719, 447] width 130 height 26
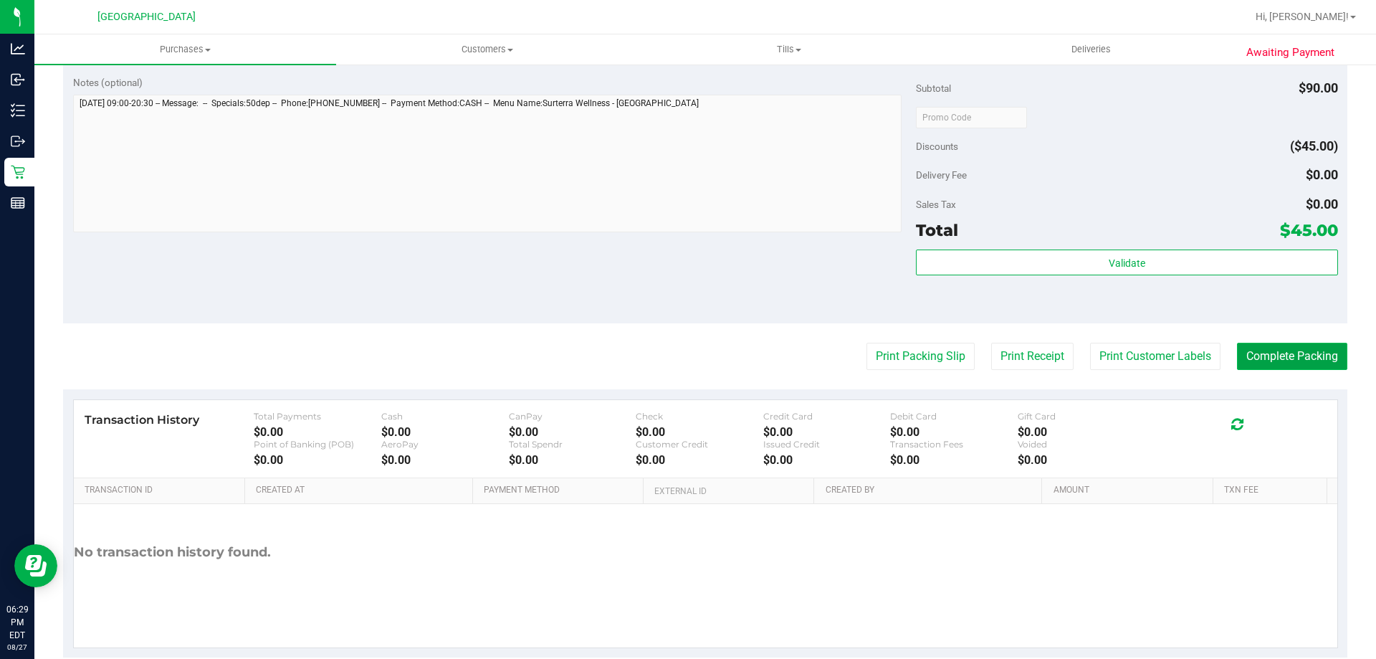
click at [1274, 361] on button "Complete Packing" at bounding box center [1292, 356] width 110 height 27
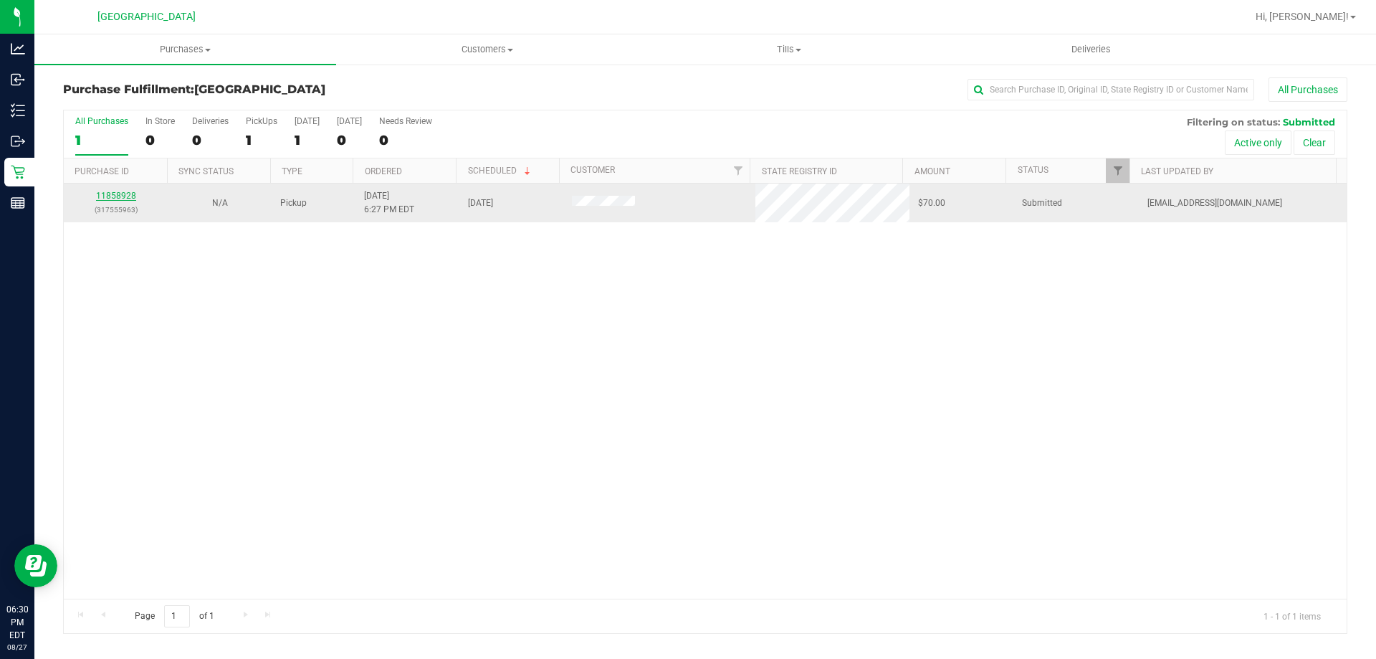
click at [121, 193] on link "11858928" at bounding box center [116, 196] width 40 height 10
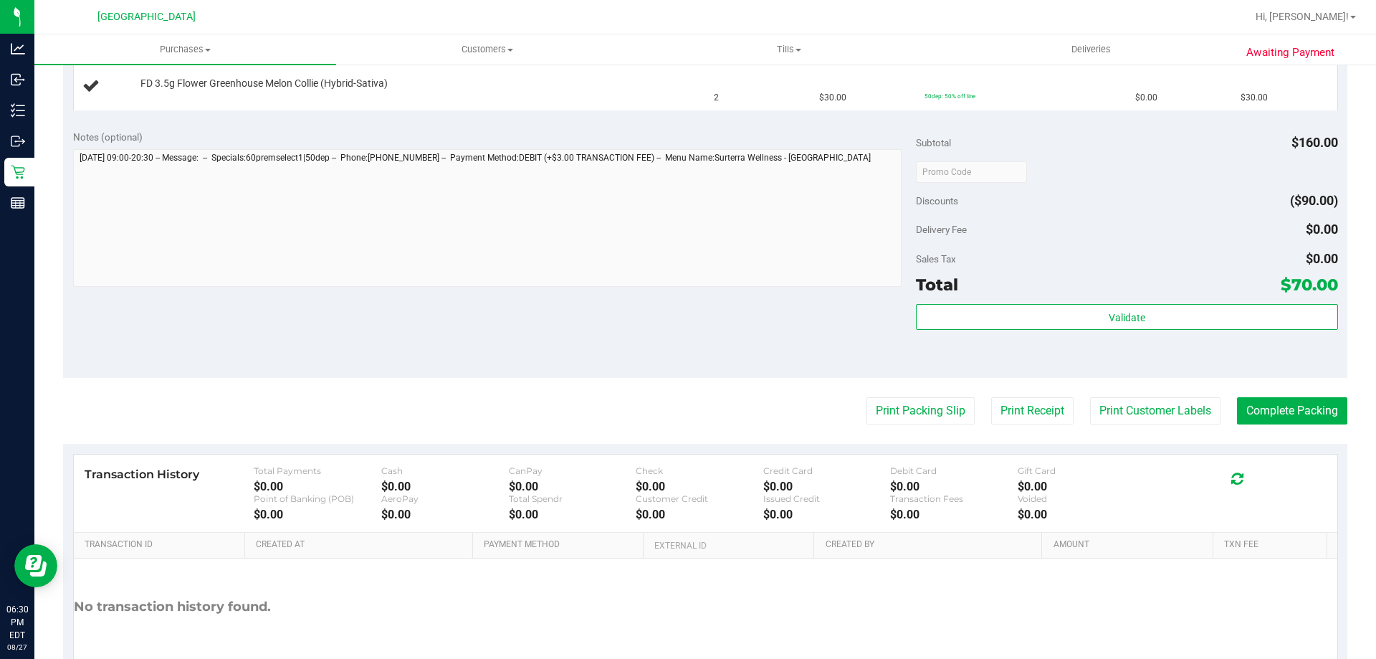
scroll to position [528, 0]
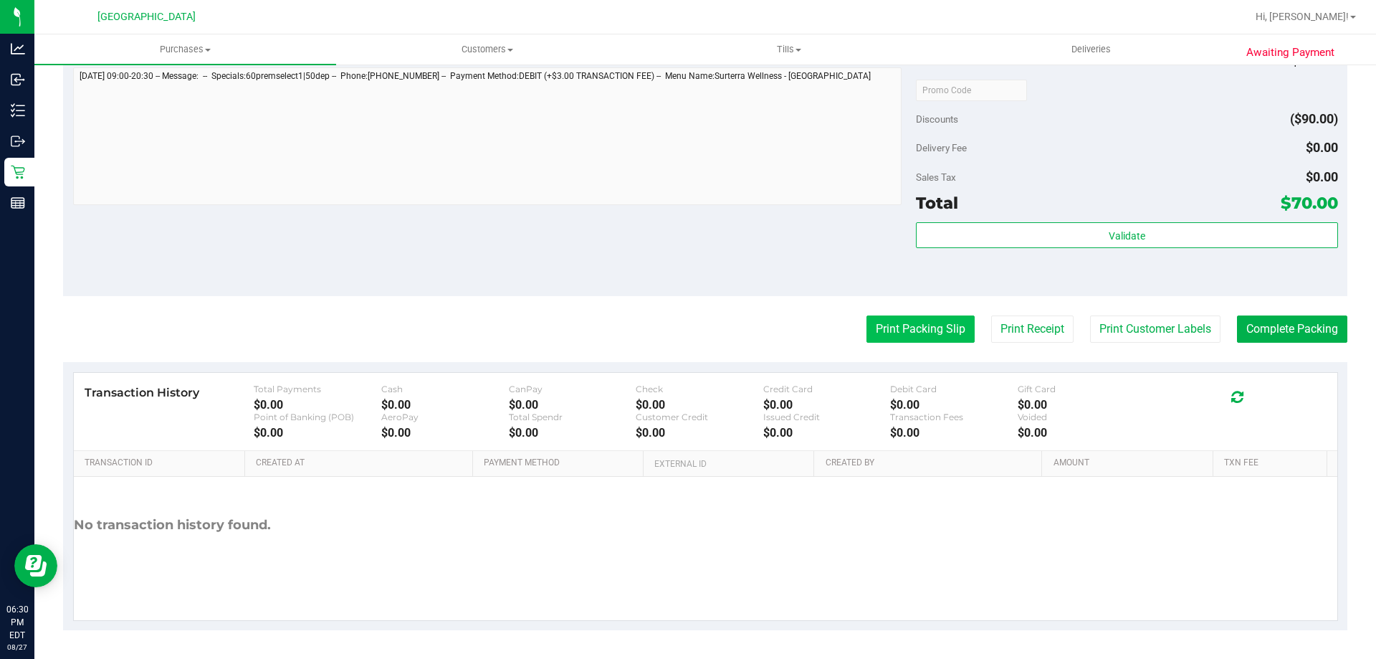
click at [897, 326] on button "Print Packing Slip" at bounding box center [920, 328] width 108 height 27
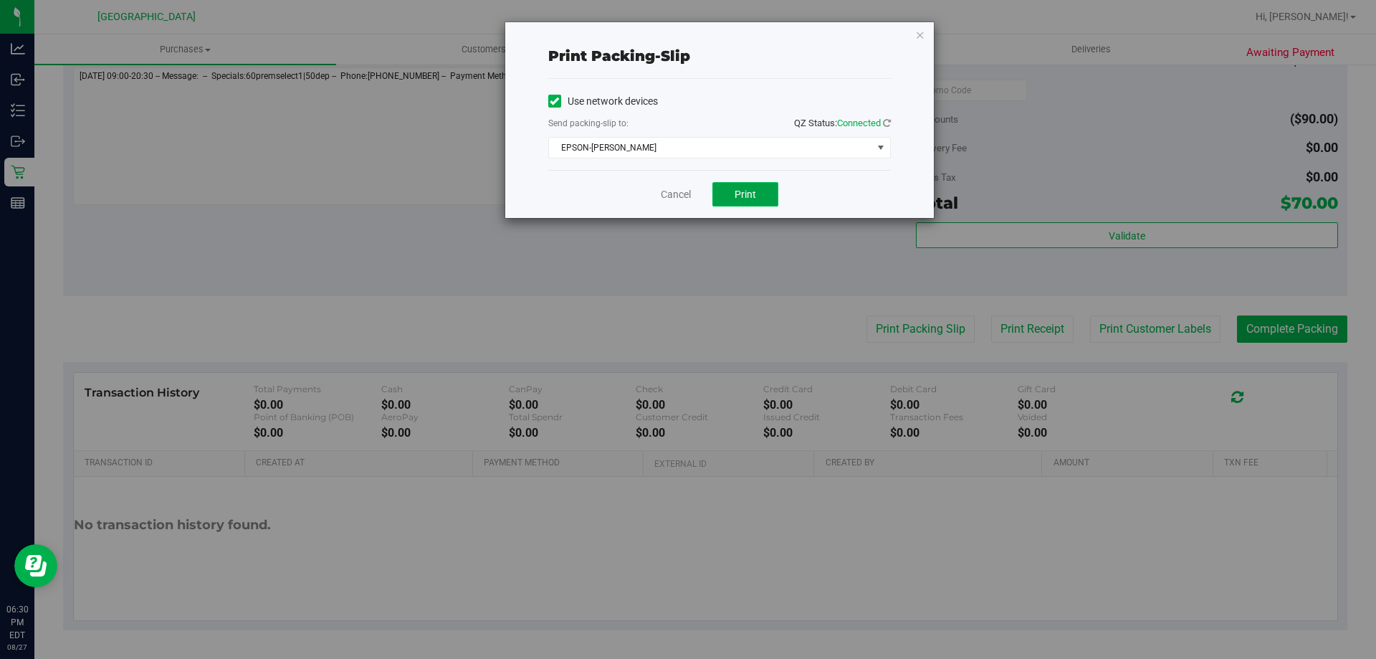
click at [727, 192] on button "Print" at bounding box center [745, 194] width 66 height 24
click at [672, 193] on link "Cancel" at bounding box center [676, 194] width 30 height 15
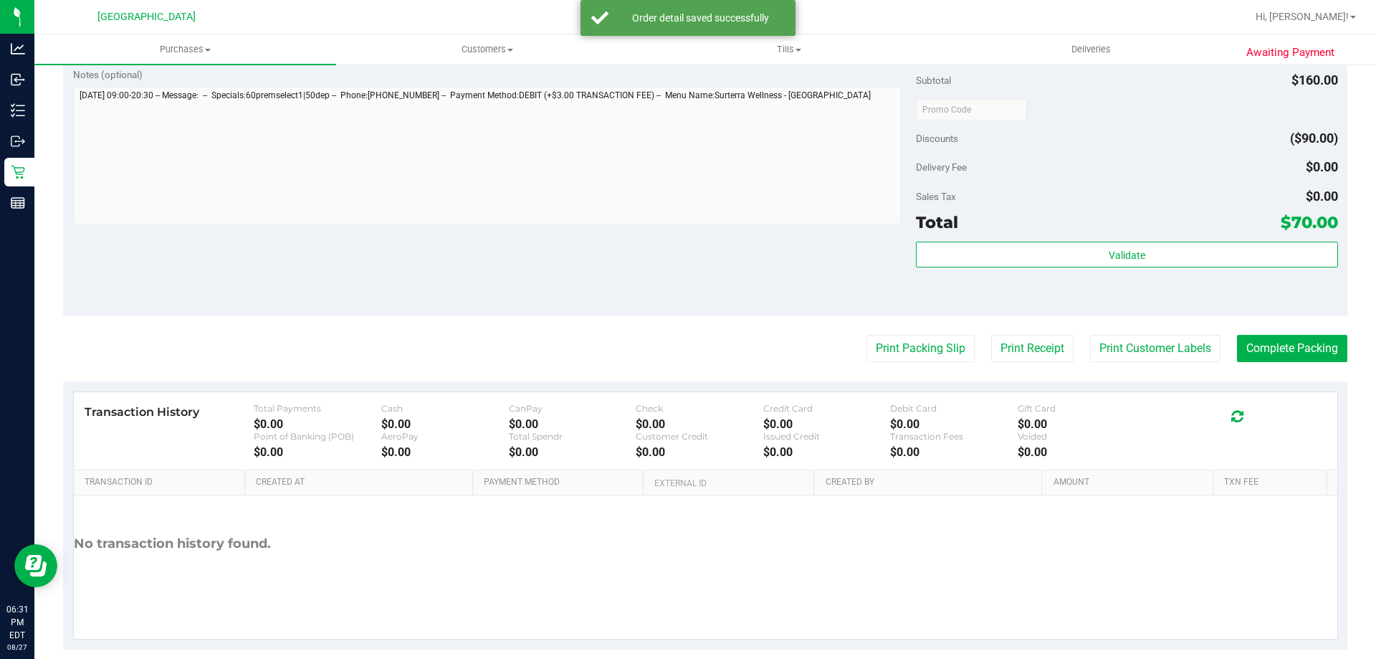
scroll to position [588, 0]
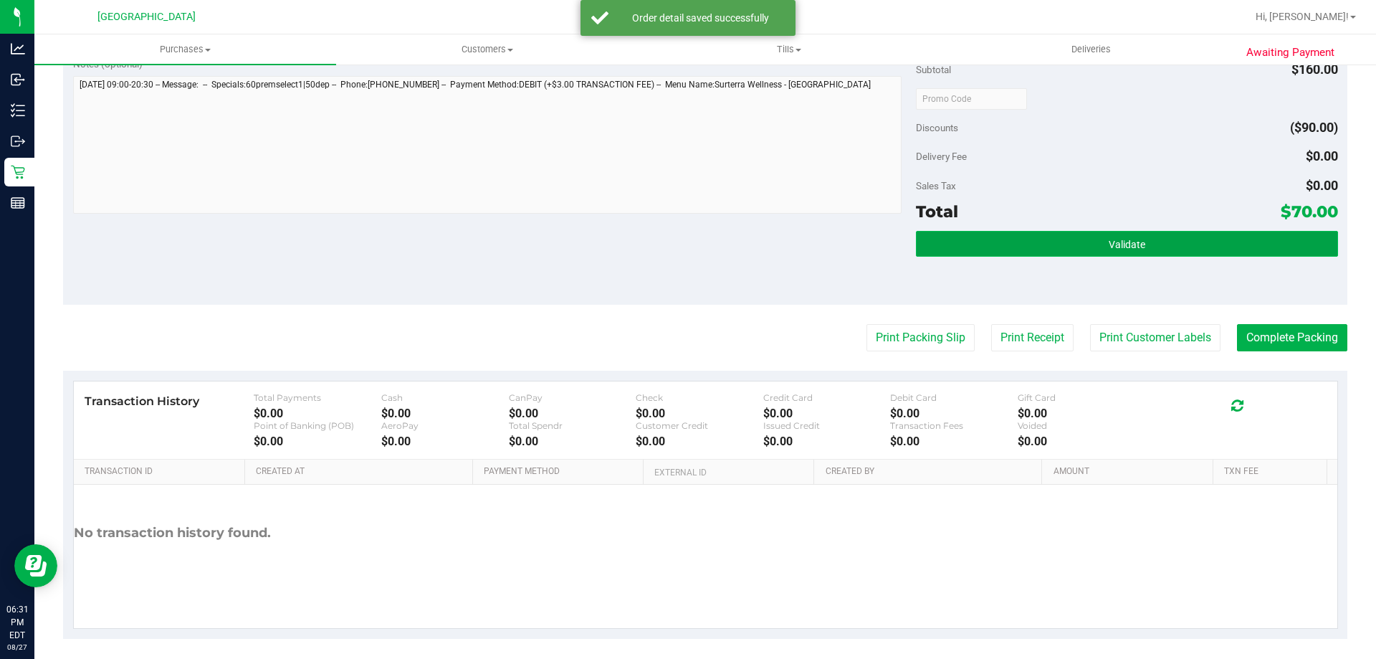
click at [986, 242] on button "Validate" at bounding box center [1126, 244] width 421 height 26
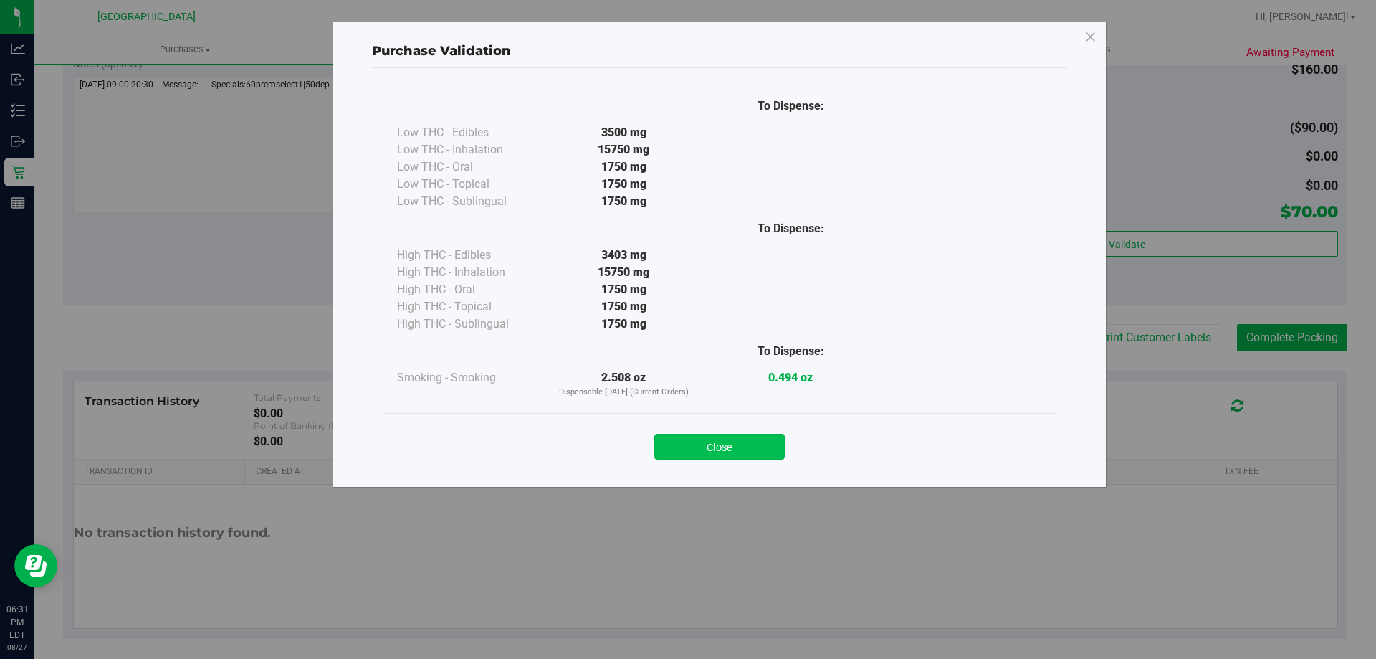
click at [709, 438] on button "Close" at bounding box center [719, 447] width 130 height 26
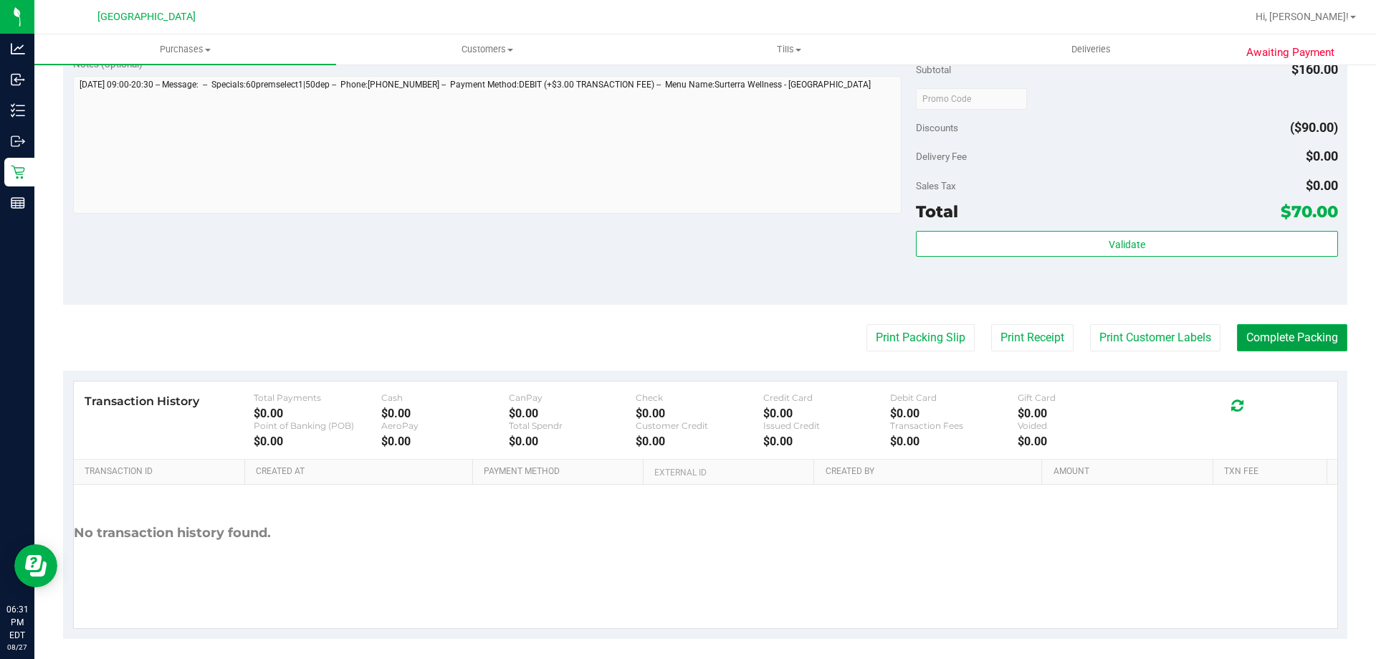
click at [1265, 345] on button "Complete Packing" at bounding box center [1292, 337] width 110 height 27
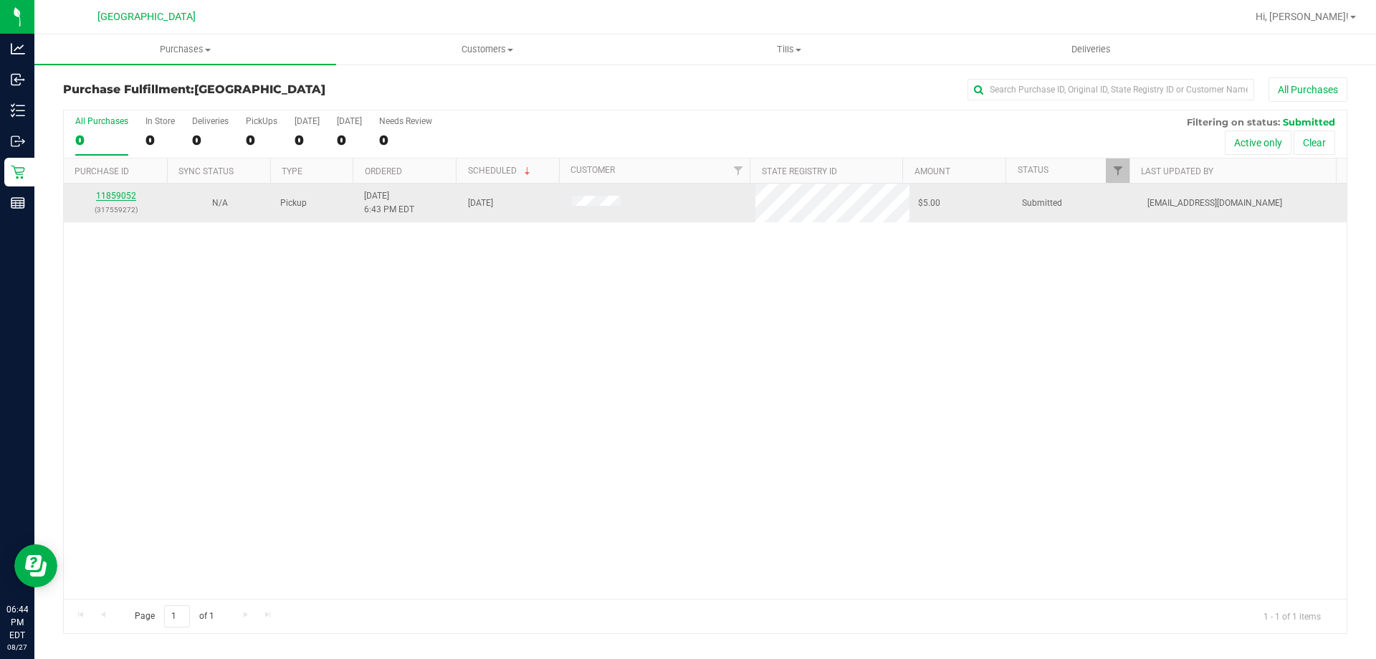
click at [122, 193] on link "11859052" at bounding box center [116, 196] width 40 height 10
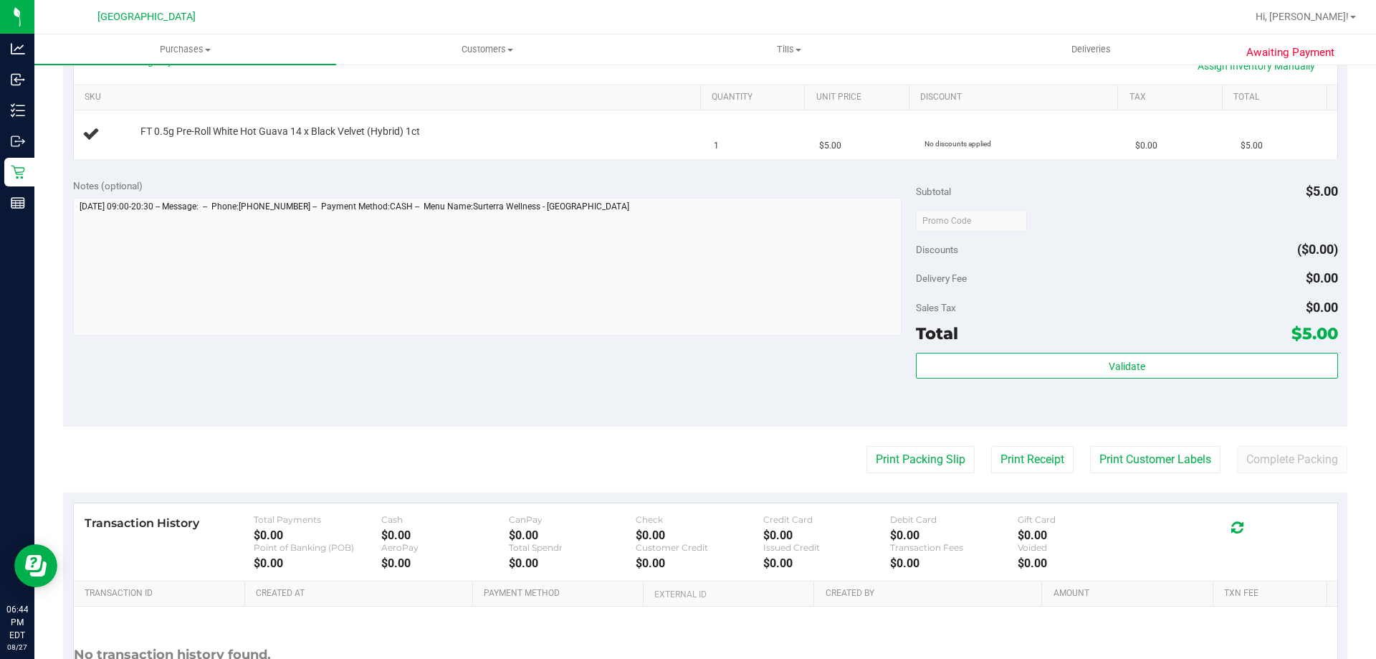
scroll to position [434, 0]
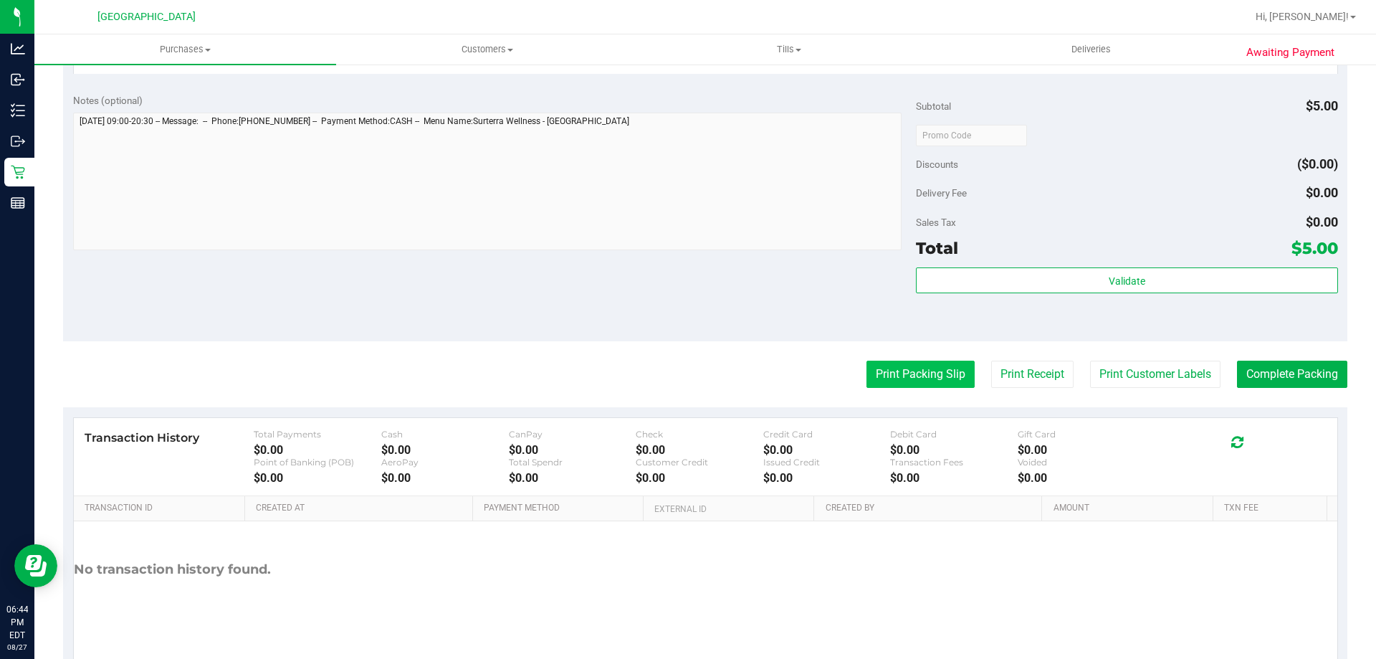
click at [925, 376] on button "Print Packing Slip" at bounding box center [920, 373] width 108 height 27
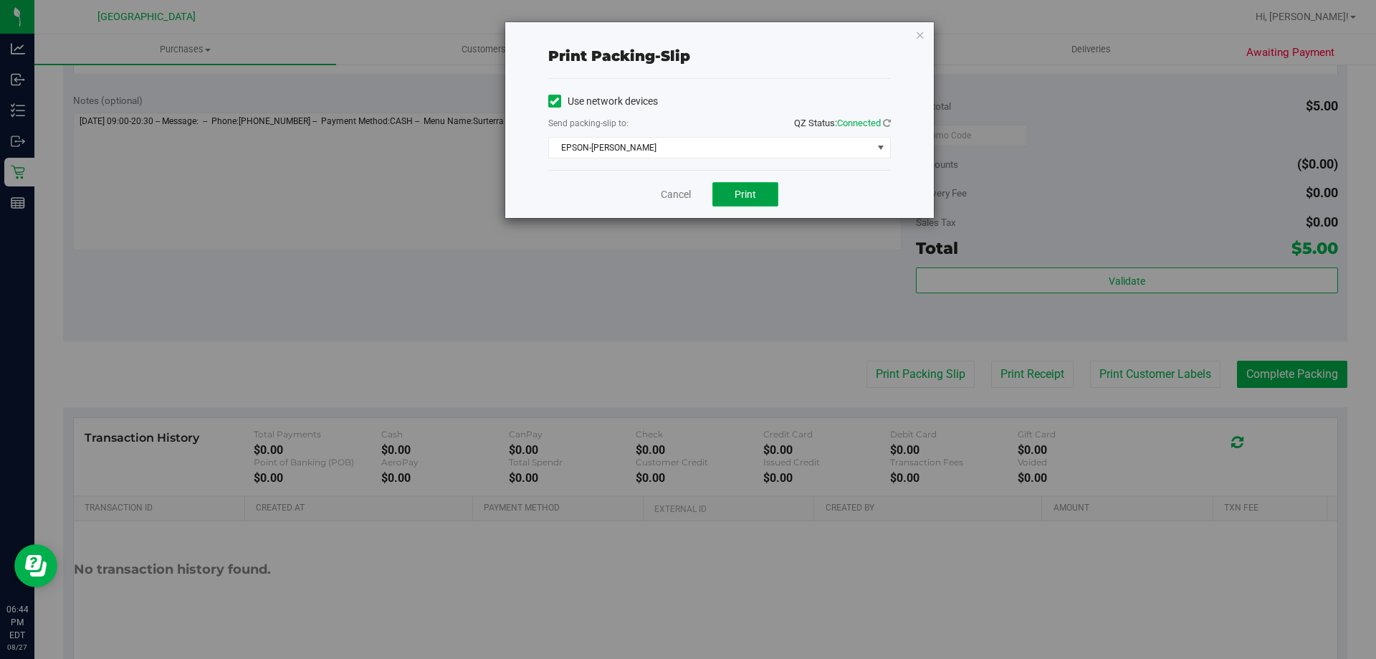
click at [735, 191] on span "Print" at bounding box center [746, 193] width 22 height 11
click at [684, 196] on link "Cancel" at bounding box center [676, 194] width 30 height 15
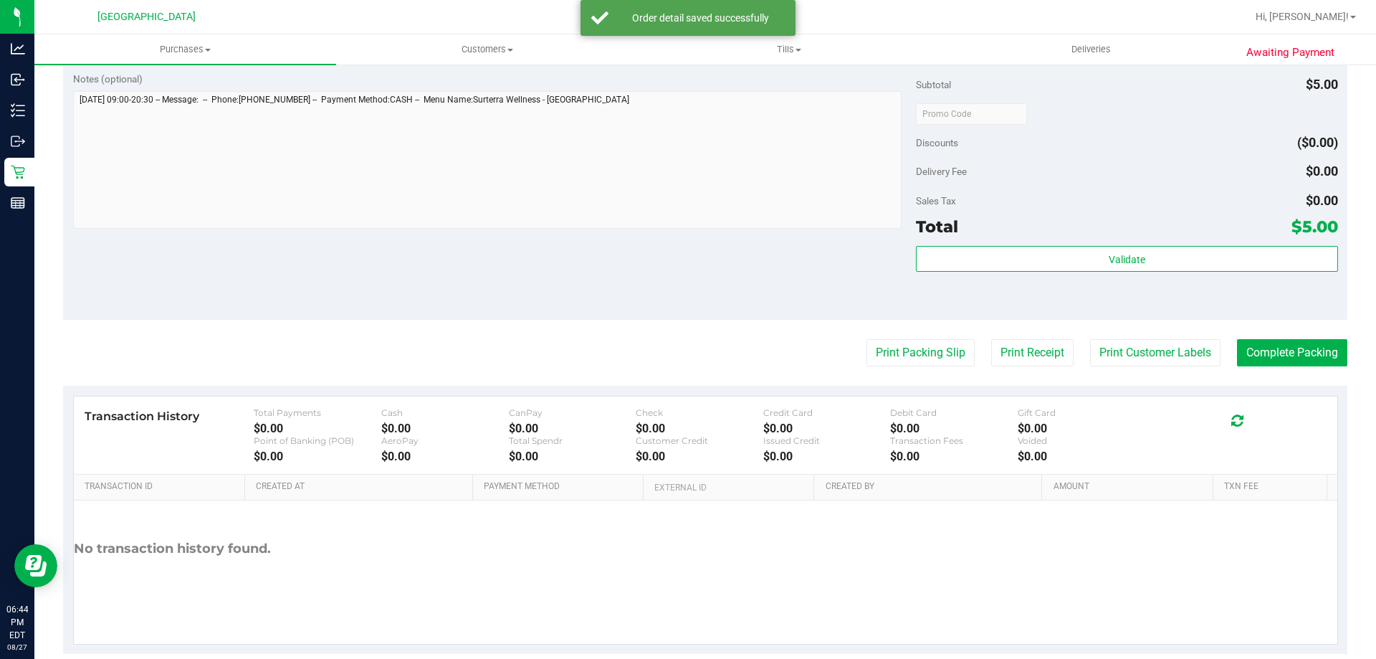
scroll to position [501, 0]
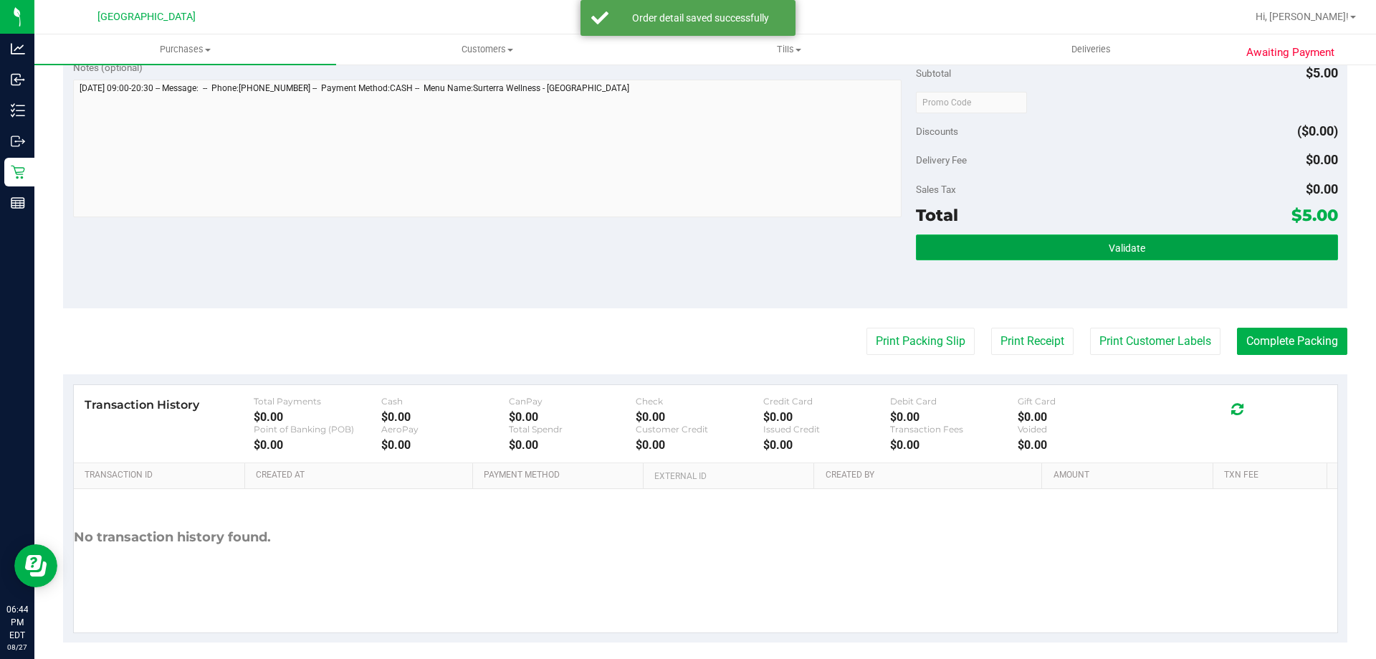
click at [1007, 250] on button "Validate" at bounding box center [1126, 247] width 421 height 26
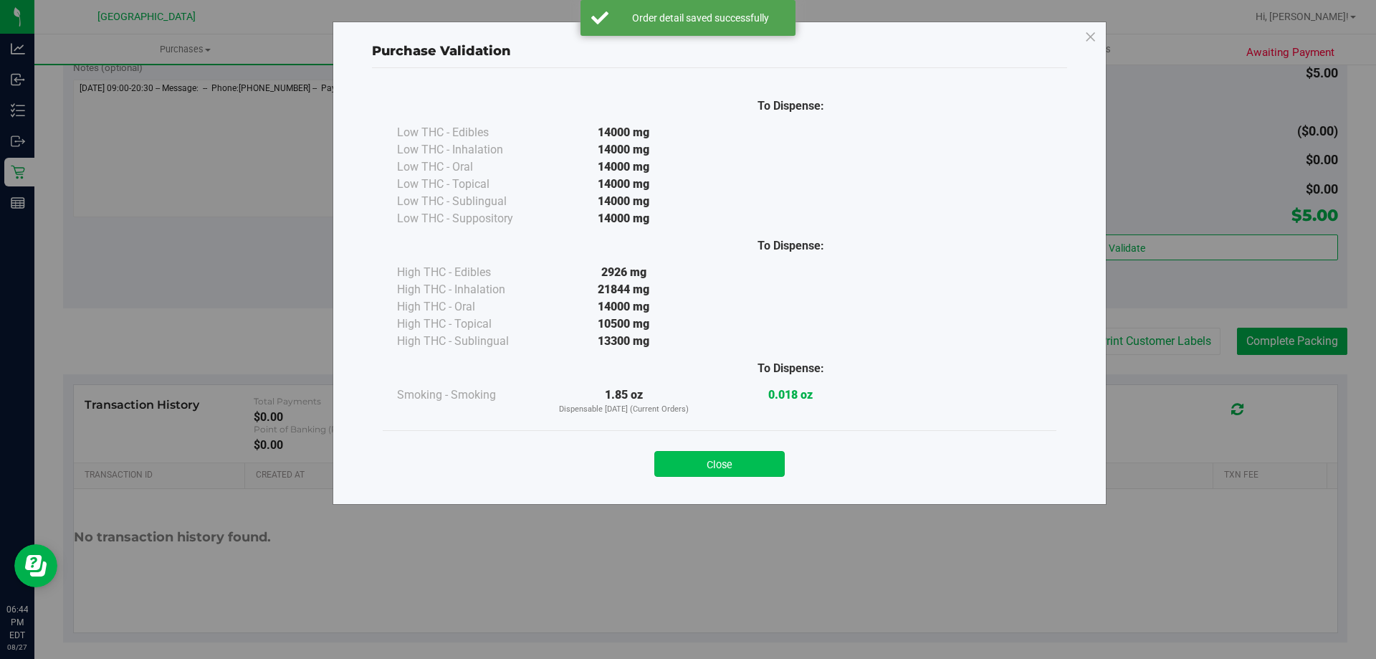
click at [687, 458] on button "Close" at bounding box center [719, 464] width 130 height 26
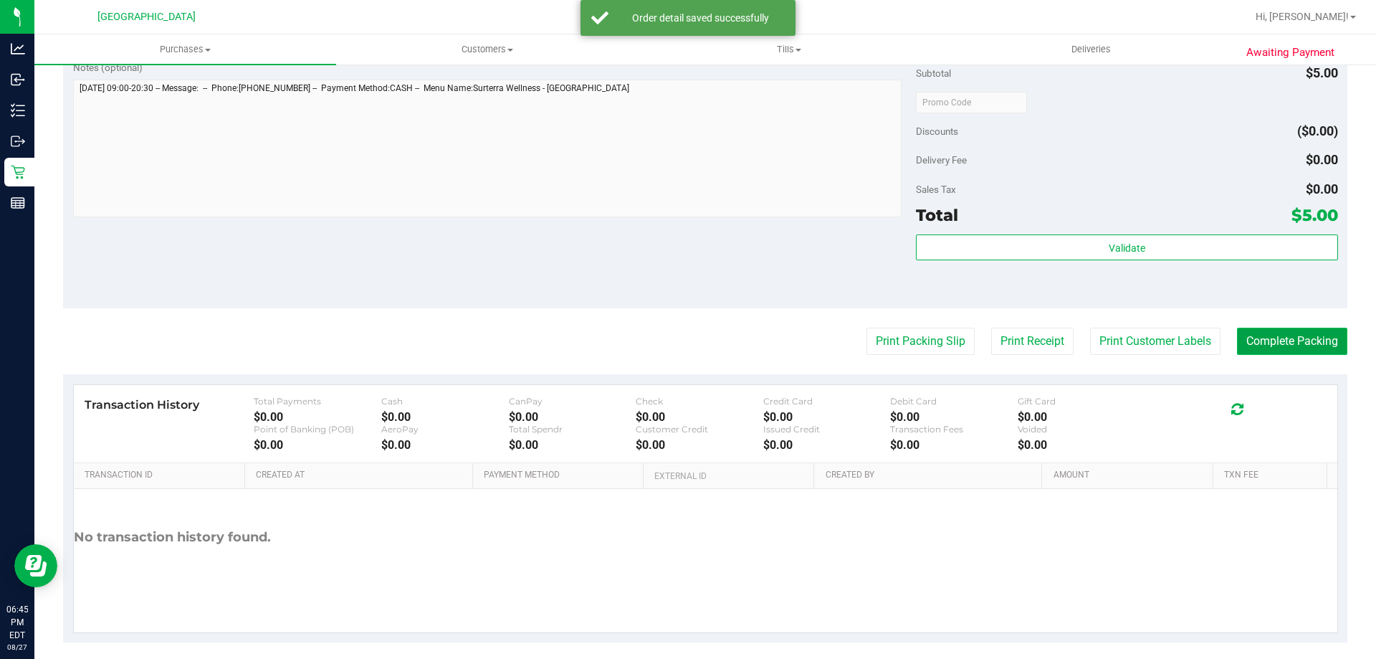
click at [1250, 351] on button "Complete Packing" at bounding box center [1292, 341] width 110 height 27
